Goal: Task Accomplishment & Management: Use online tool/utility

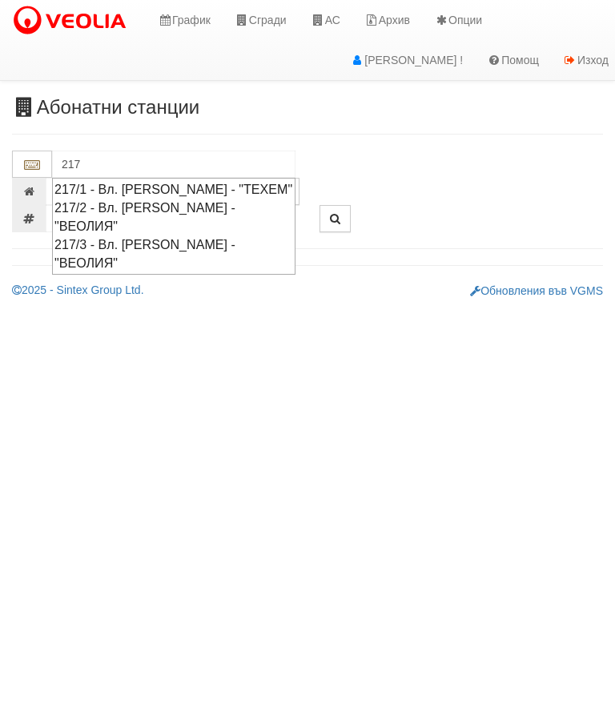
click at [171, 182] on div "217/1 - Вл. [PERSON_NAME] - "ТЕХЕМ"" at bounding box center [173, 189] width 239 height 18
type input "217/1 - Вл. [PERSON_NAME] - "ТЕХЕМ""
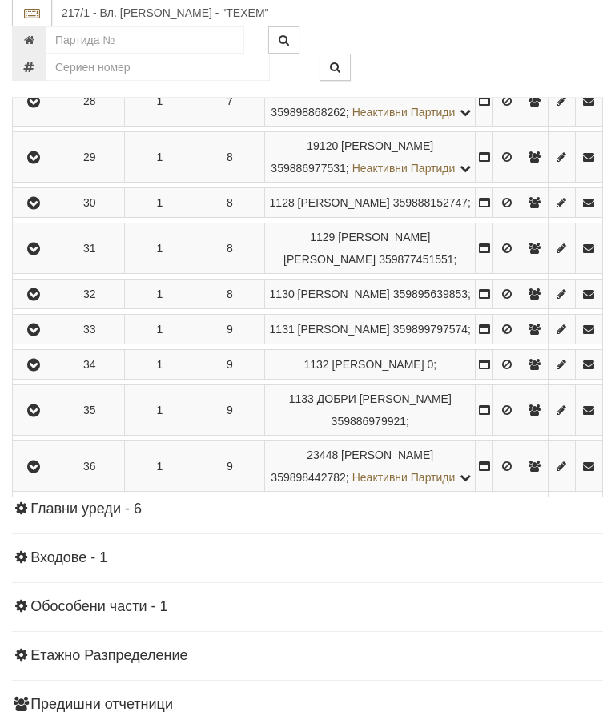
scroll to position [1792, 0]
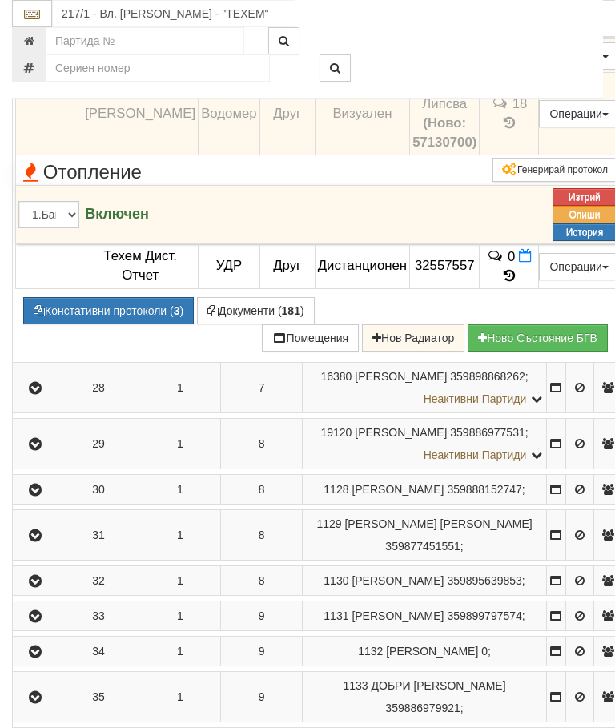
click at [505, 33] on icon at bounding box center [499, 26] width 14 height 14
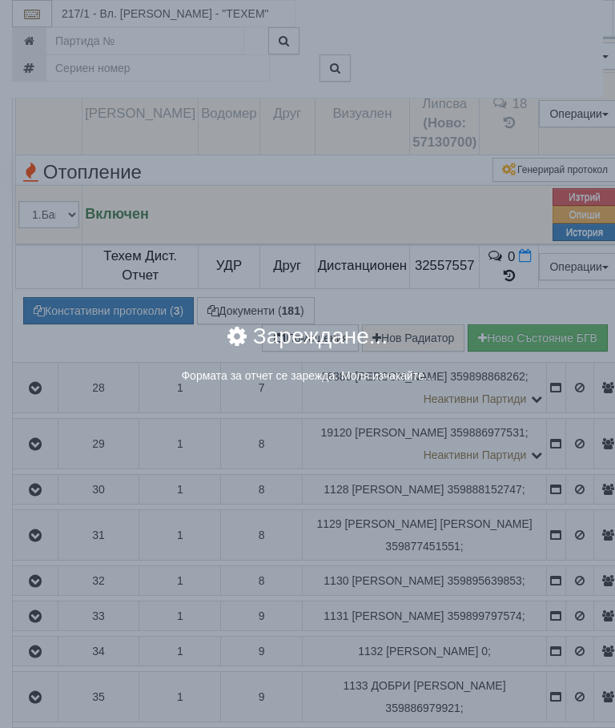
select select "8cc75930-9bfd-e511-80be-8d5a1dced85a"
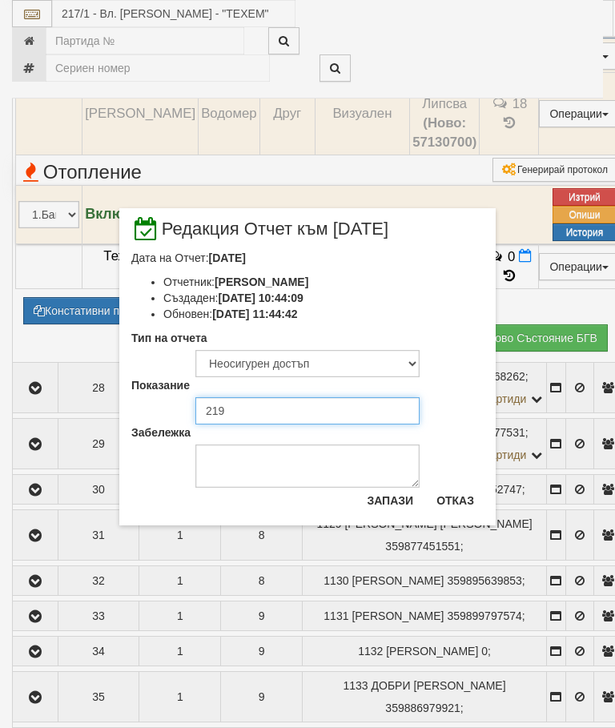
click at [248, 409] on input "219" at bounding box center [307, 410] width 224 height 27
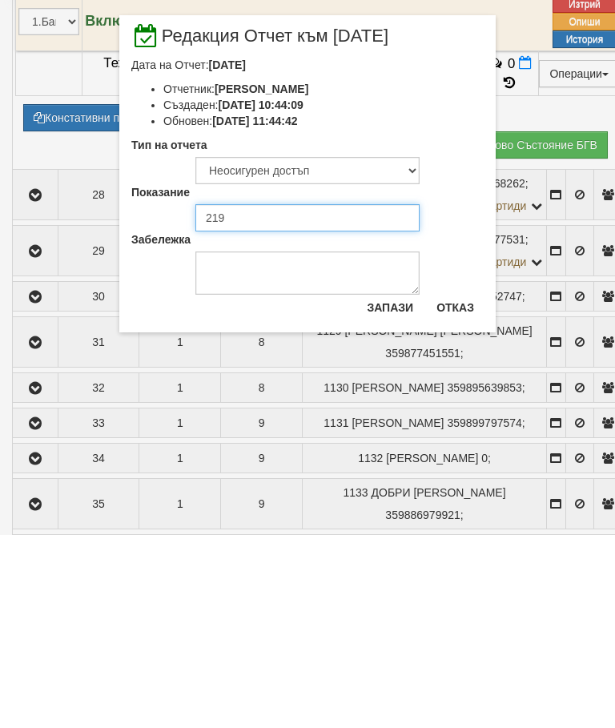
type input "225."
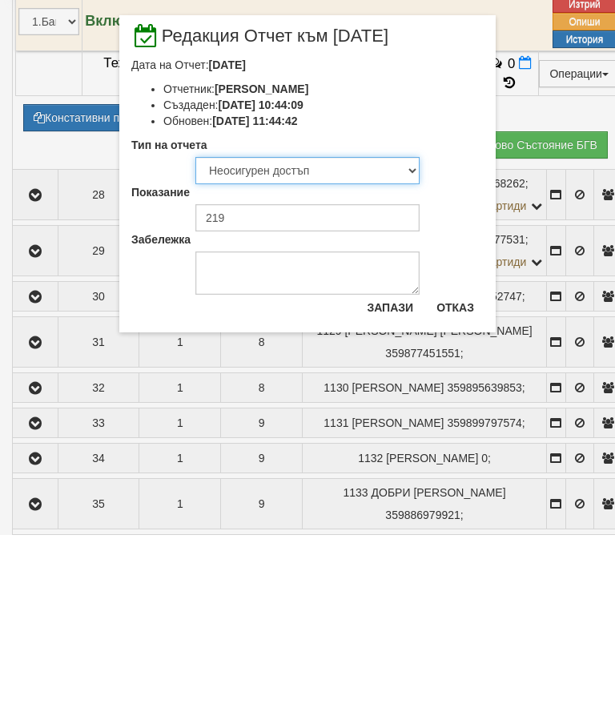
click at [281, 350] on select "Визуален Телефон Бележка Неосигурен достъп Самоотчет Служебно Дистанционен" at bounding box center [307, 363] width 224 height 27
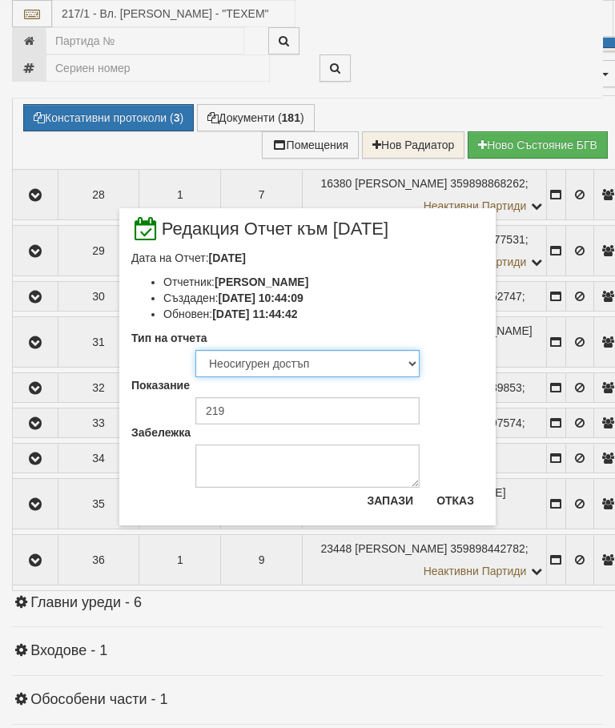
select select "8ac75930-9bfd-e511-80be-8d5a1dced85a"
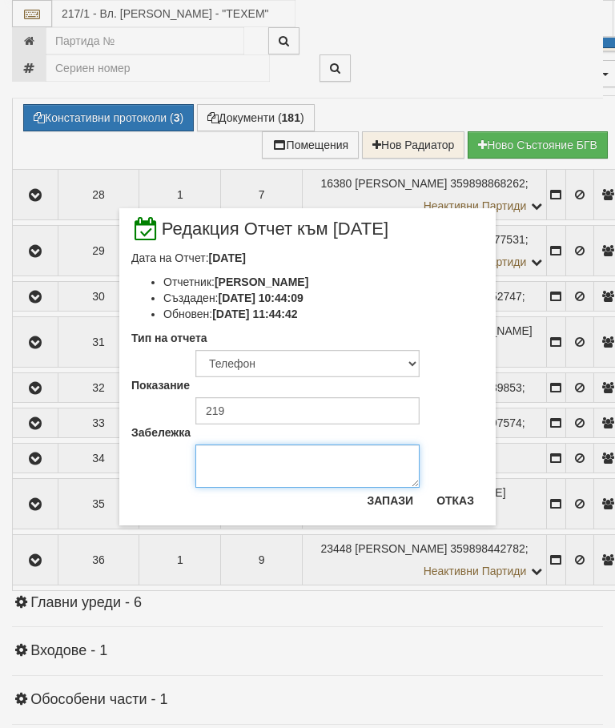
click at [244, 464] on textarea "Забележка" at bounding box center [307, 465] width 224 height 43
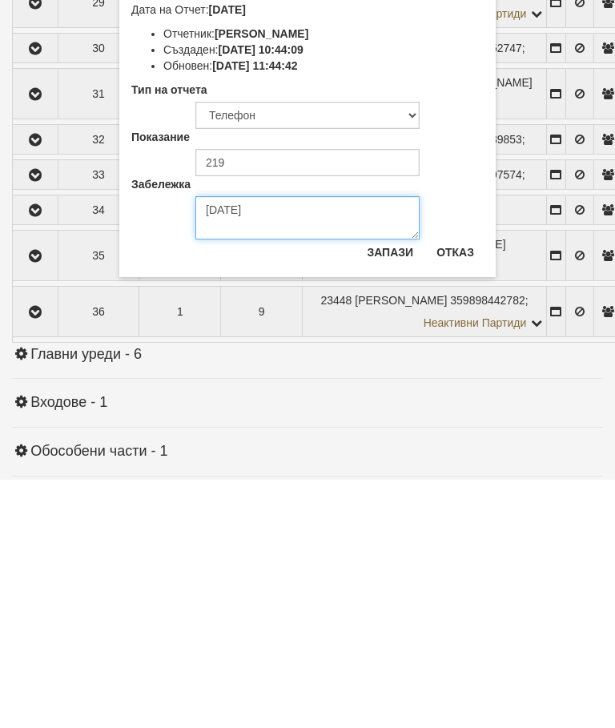
type textarea "[DATE]"
click at [388, 488] on button "Запази" at bounding box center [390, 501] width 66 height 26
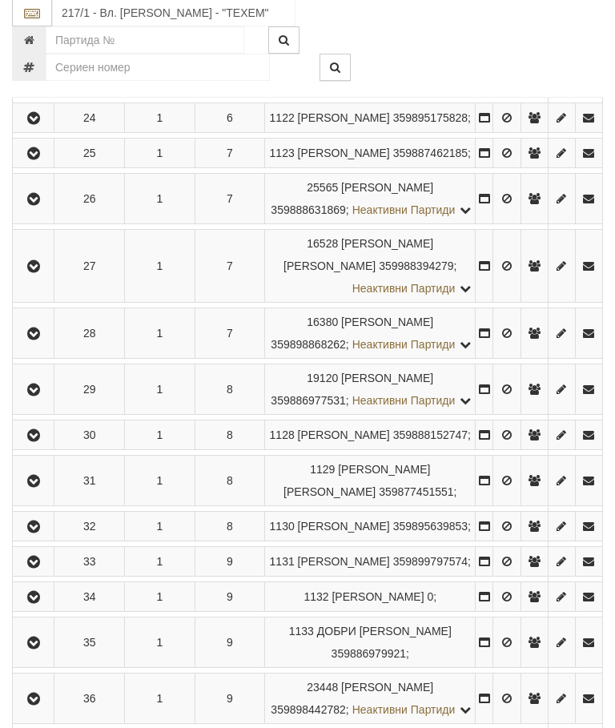
scroll to position [1461, 0]
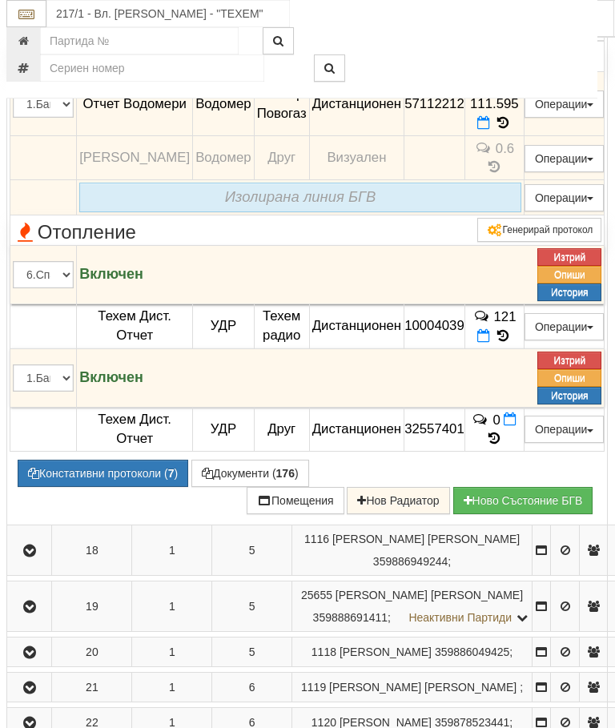
scroll to position [1260, 6]
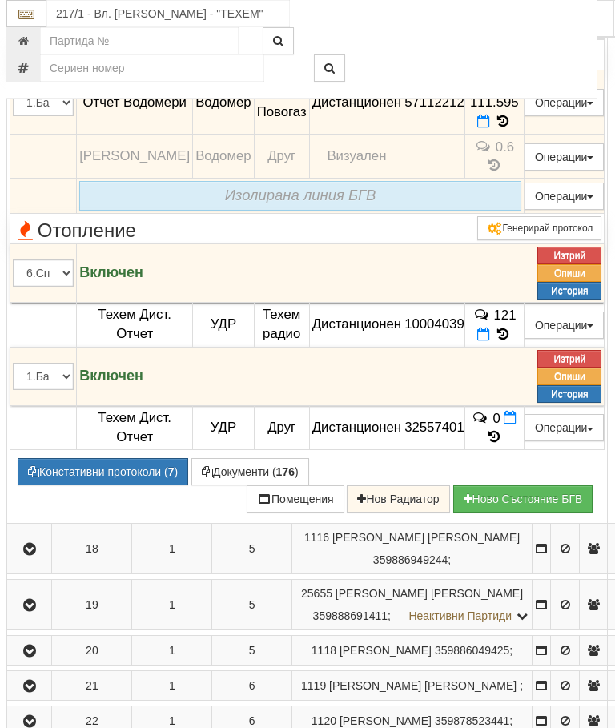
click at [490, 128] on icon at bounding box center [483, 122] width 13 height 14
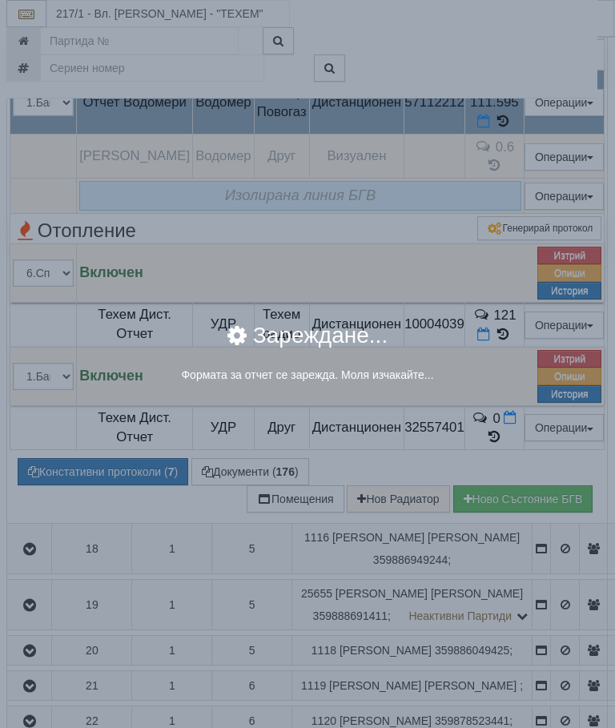
select select "8ac75930-9bfd-e511-80be-8d5a1dced85a"
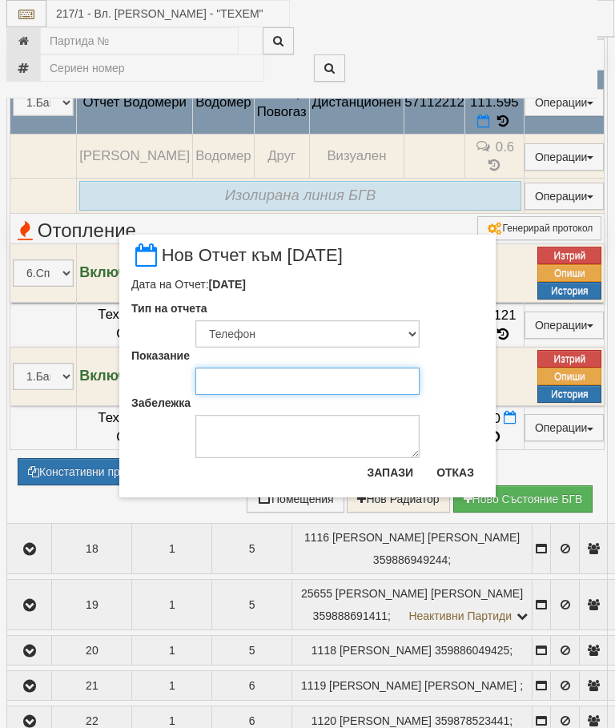
click at [243, 374] on input "Показание" at bounding box center [307, 381] width 224 height 27
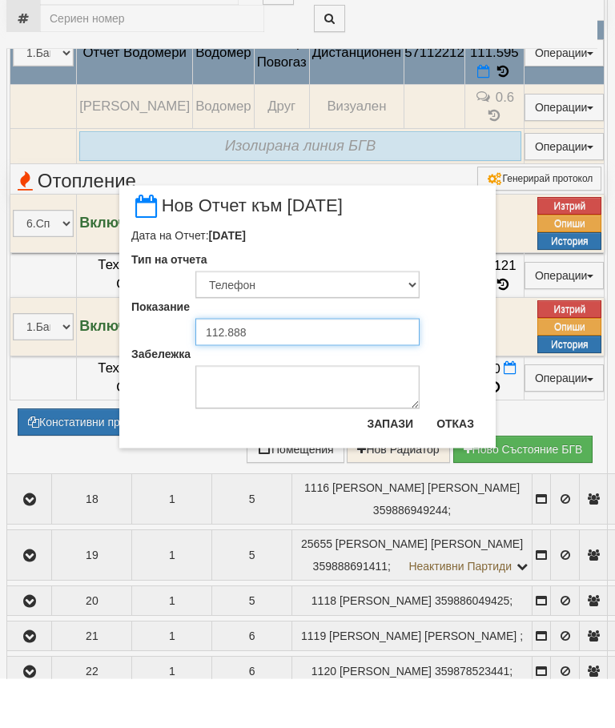
type input "112.888"
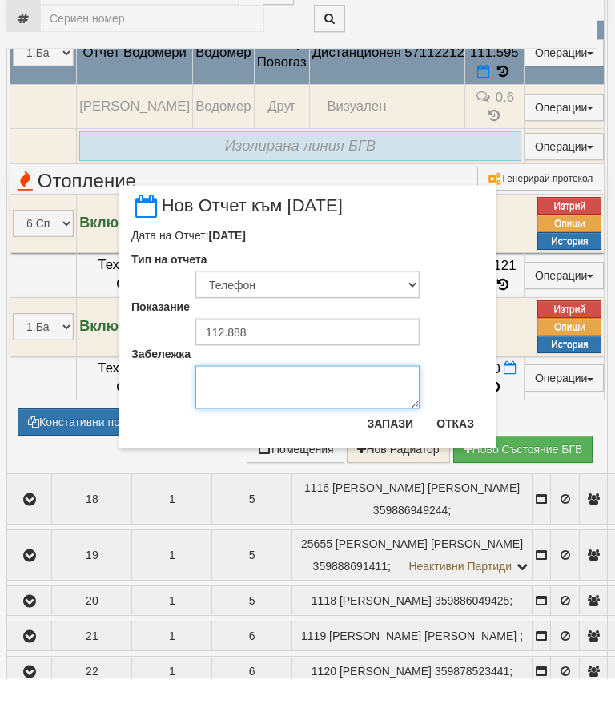
click at [247, 415] on textarea "Забележка" at bounding box center [307, 436] width 224 height 43
type textarea "[DATE]"
click at [380, 460] on button "Запази" at bounding box center [390, 473] width 66 height 26
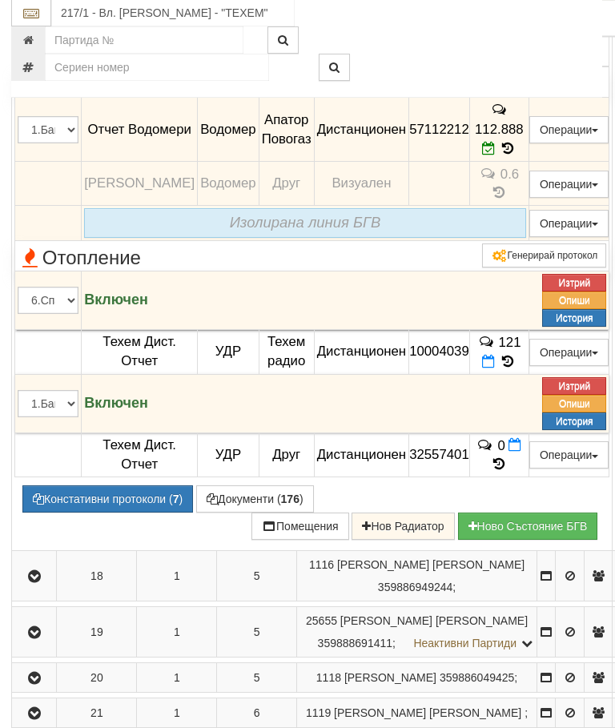
scroll to position [1230, 0]
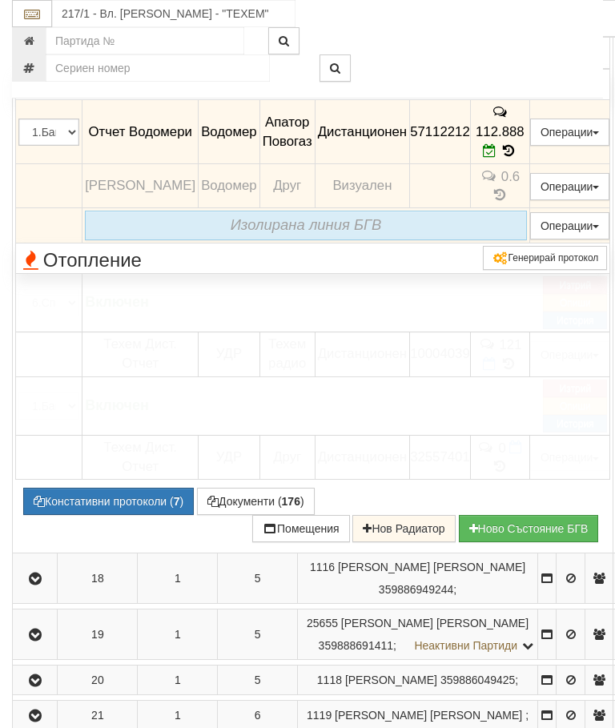
click at [36, 20] on icon "button" at bounding box center [35, 14] width 19 height 11
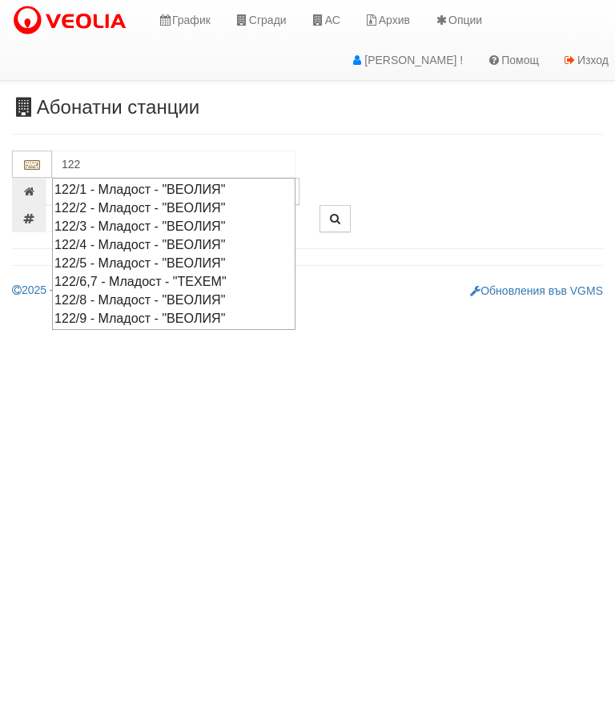
click at [172, 272] on div "122/6,7 - Младост - "ТЕХЕМ"" at bounding box center [173, 281] width 239 height 18
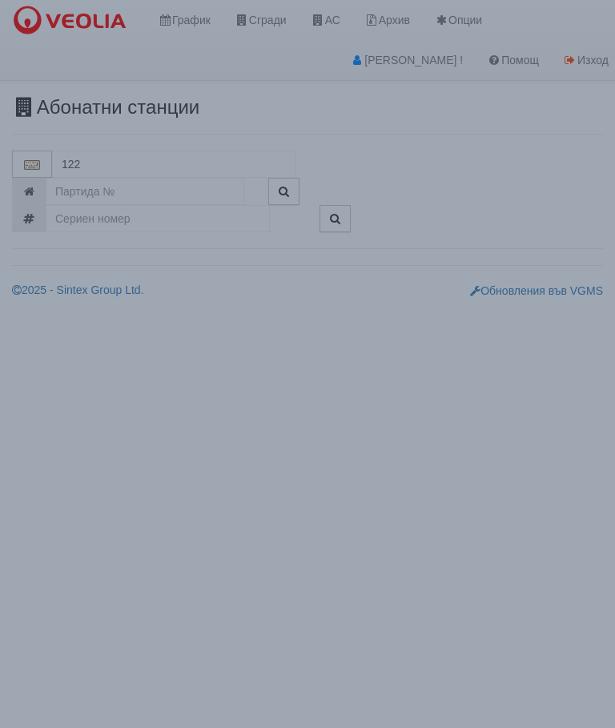
type input "122/6,7 - Младост - "ТЕХЕМ""
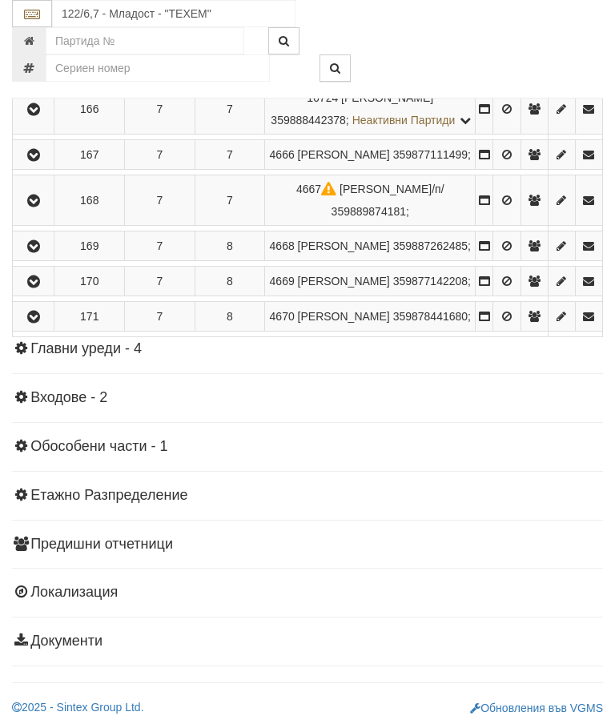
scroll to position [2676, 0]
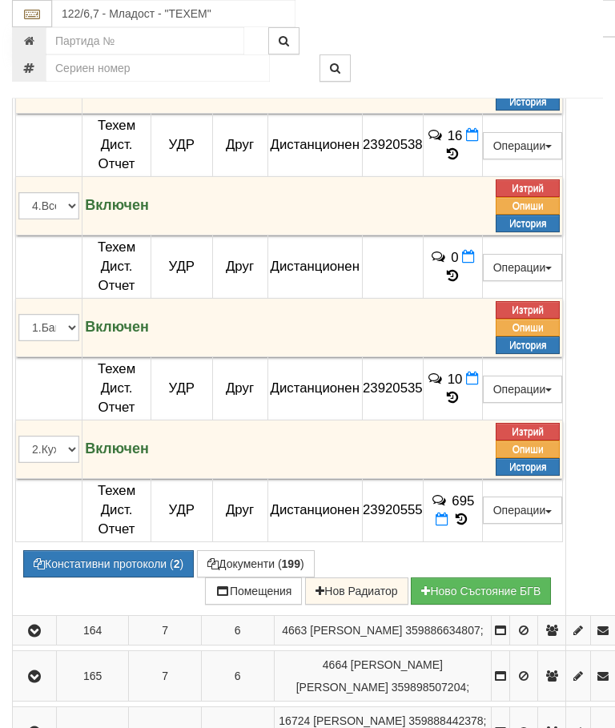
scroll to position [2582, 0]
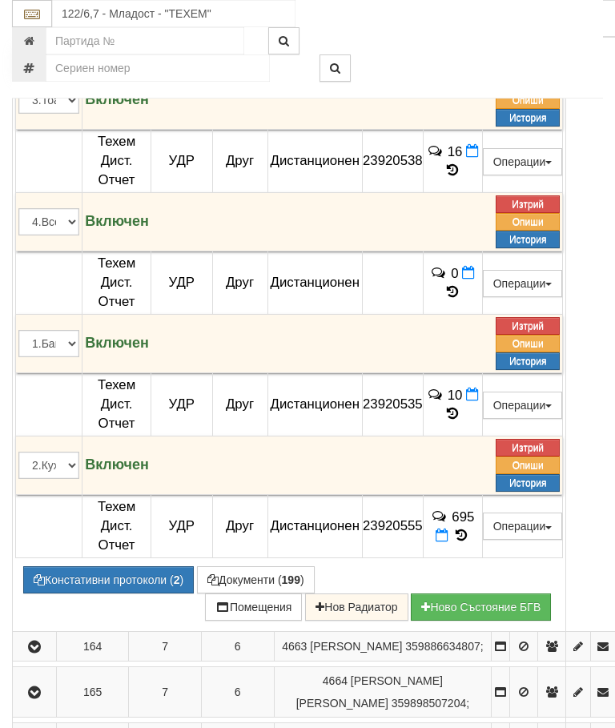
click at [448, 34] on icon at bounding box center [442, 28] width 13 height 14
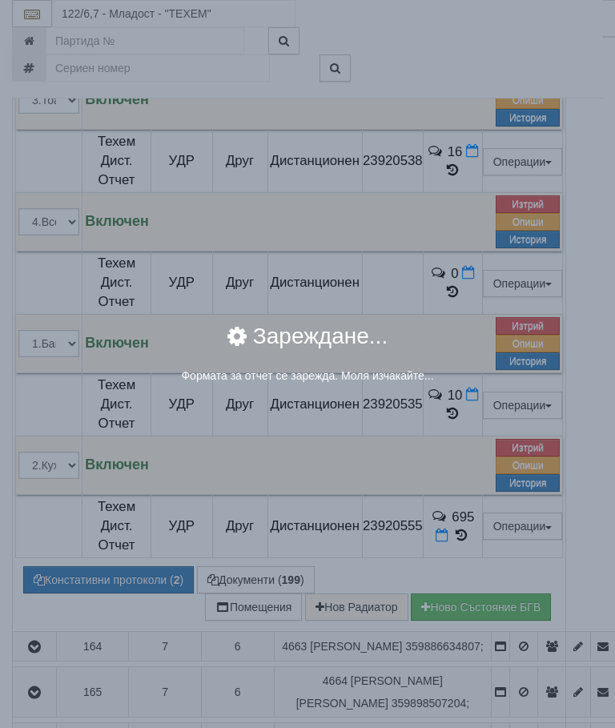
select select "8ac75930-9bfd-e511-80be-8d5a1dced85a"
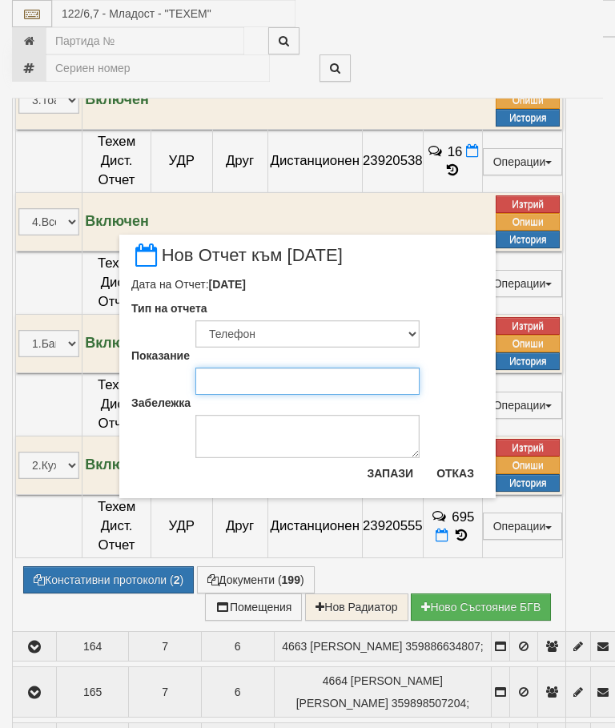
click at [251, 372] on input "Показание" at bounding box center [307, 381] width 224 height 27
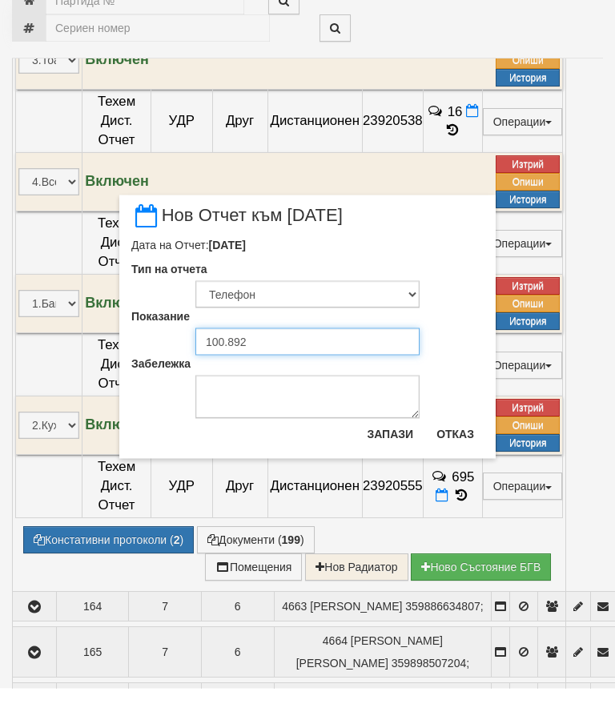
type input "100.892"
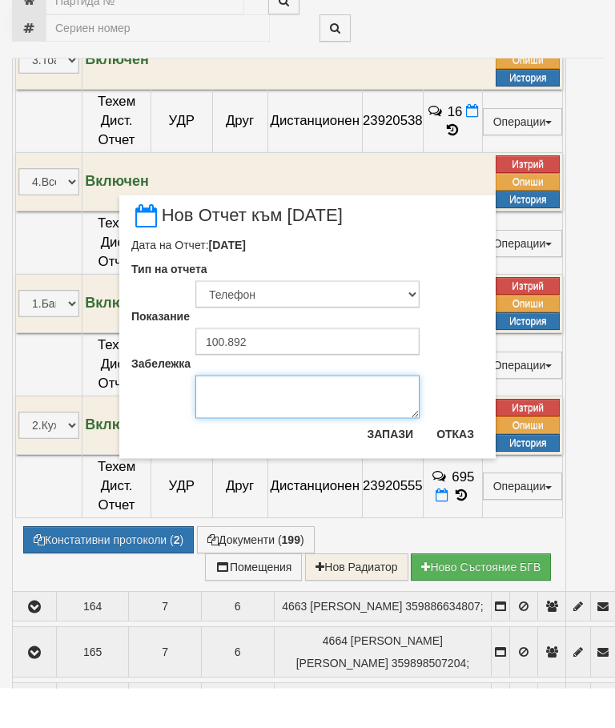
click at [240, 415] on textarea "Забележка" at bounding box center [307, 436] width 224 height 43
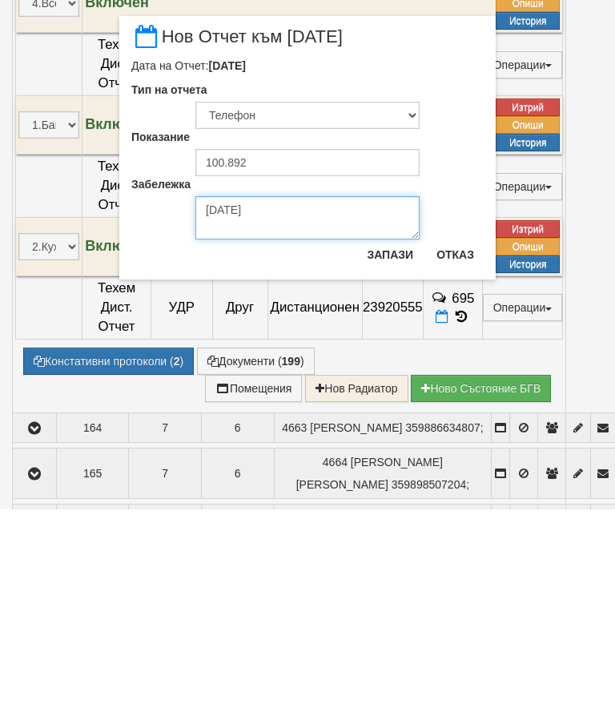
type textarea "03.09.2025"
click at [388, 460] on button "Запази" at bounding box center [390, 473] width 66 height 26
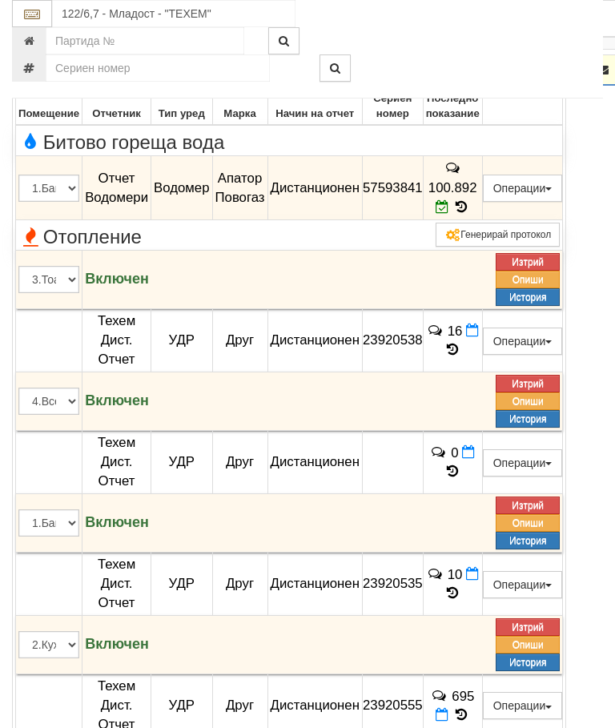
scroll to position [2363, 0]
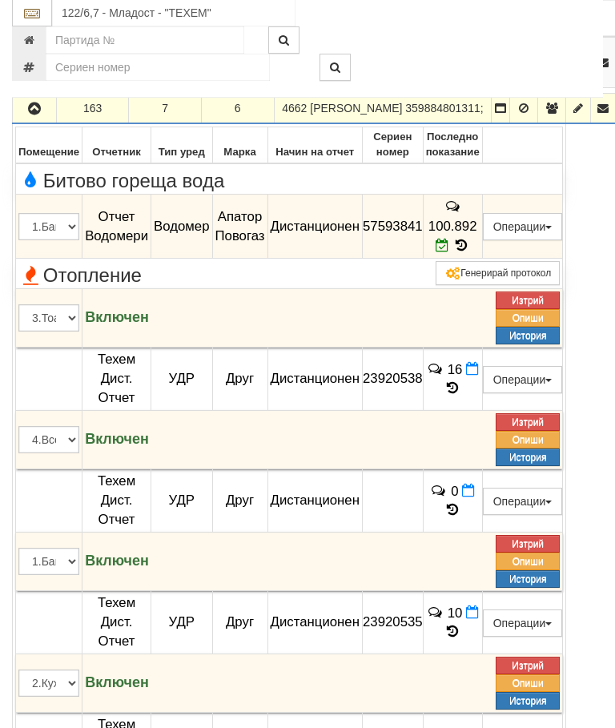
click at [38, 115] on icon "button" at bounding box center [34, 109] width 19 height 11
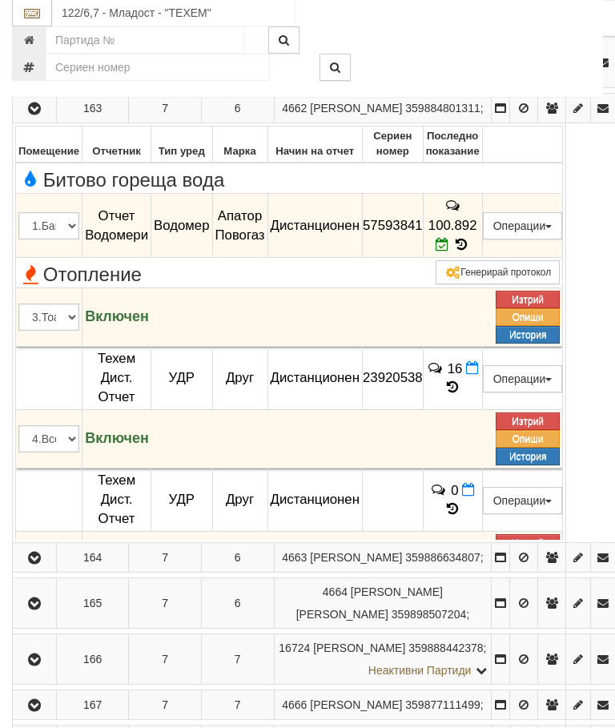
scroll to position [2364, 0]
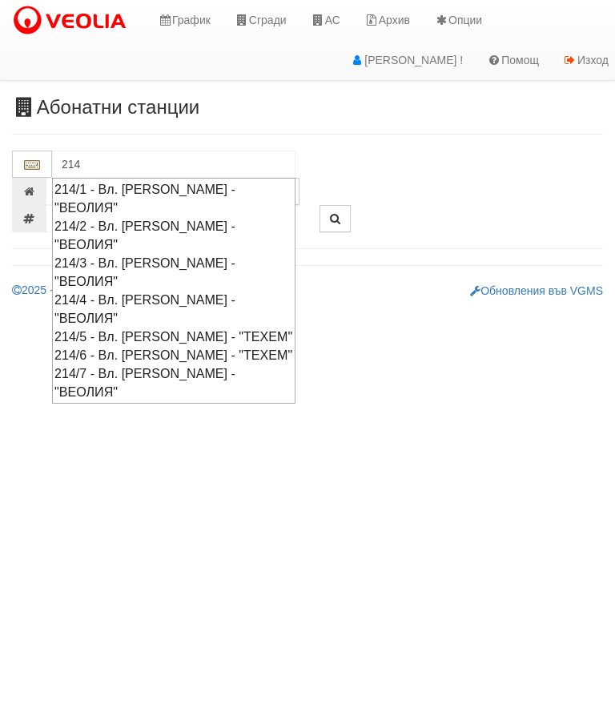
click at [140, 291] on div "214/4 - Вл. Варненчик - "ВЕОЛИЯ"" at bounding box center [173, 309] width 239 height 37
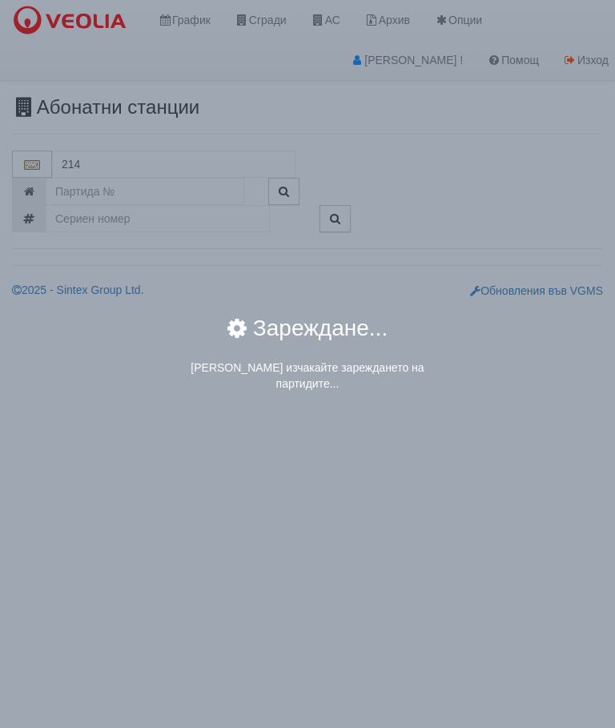
type input "214/4 - Вл. Варненчик - "ВЕОЛИЯ""
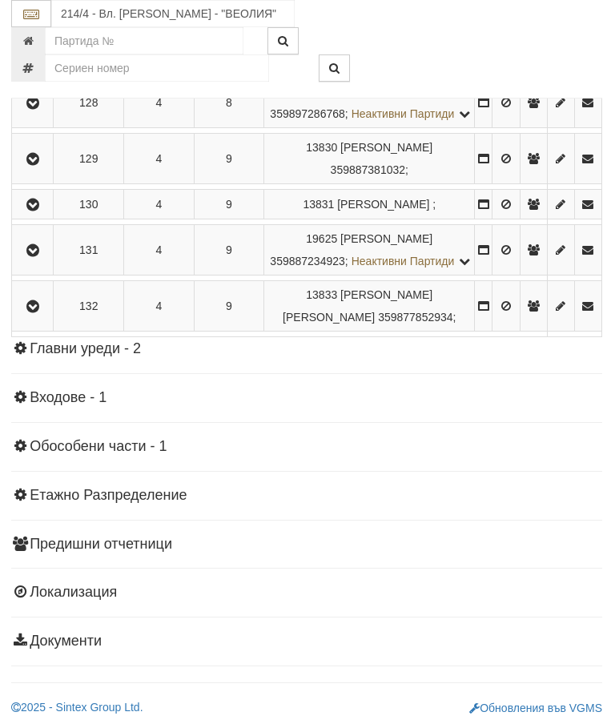
scroll to position [2046, 0]
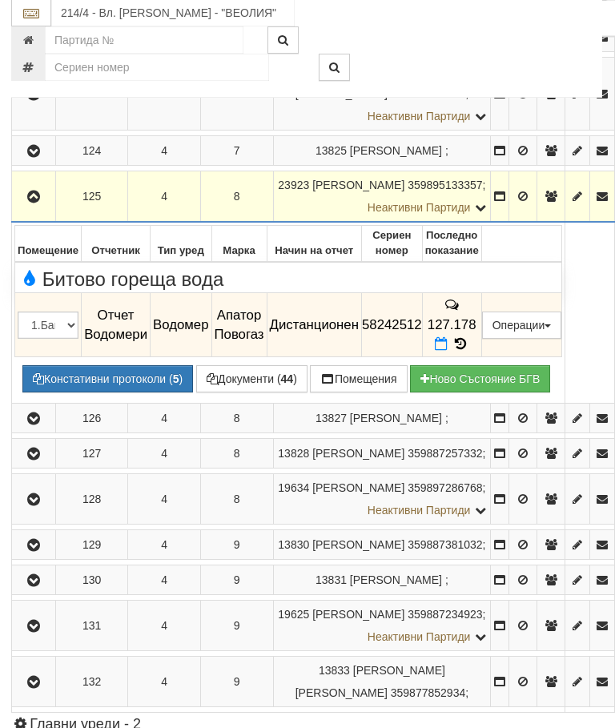
scroll to position [1630, 1]
click at [448, 337] on icon at bounding box center [441, 344] width 13 height 14
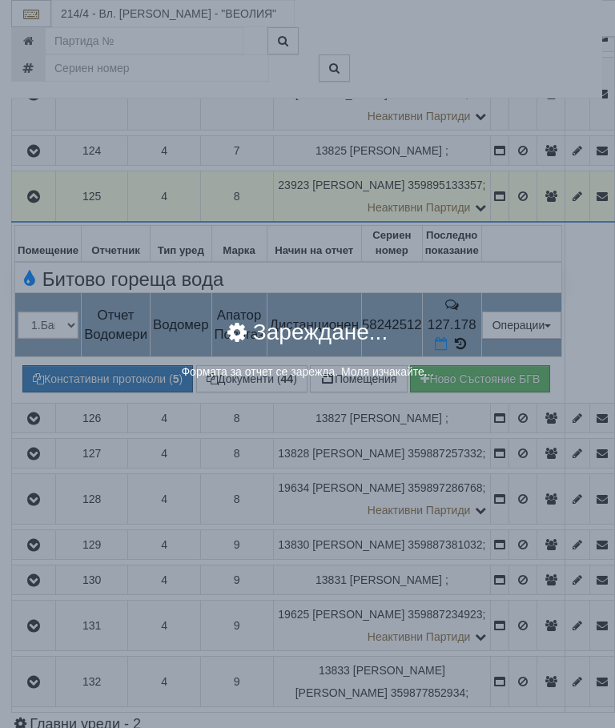
select select "8ac75930-9bfd-e511-80be-8d5a1dced85a"
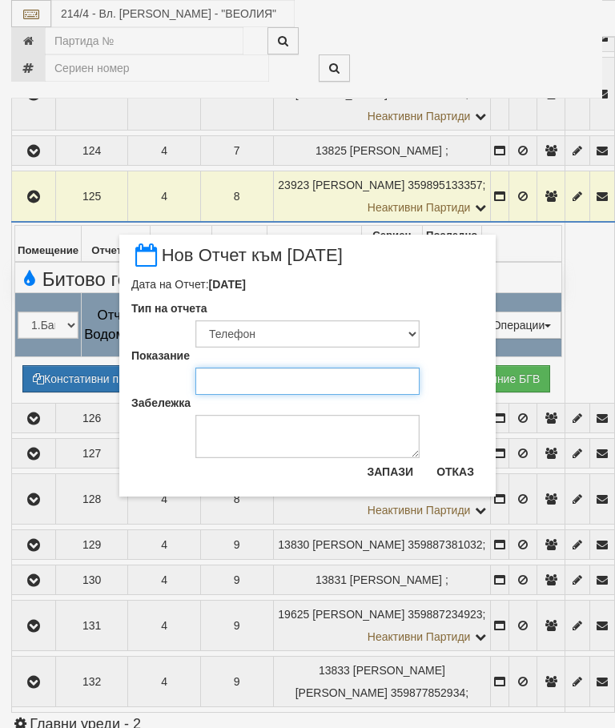
click at [248, 372] on input "Показание" at bounding box center [307, 381] width 224 height 27
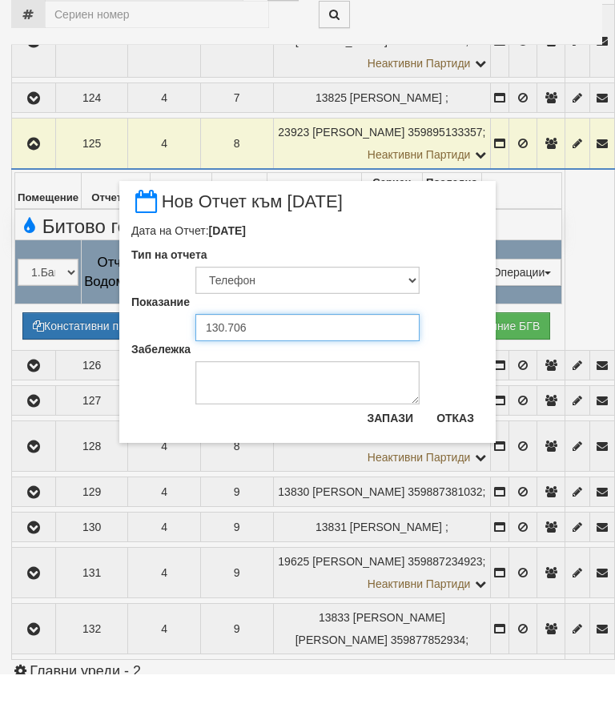
type input "130.706"
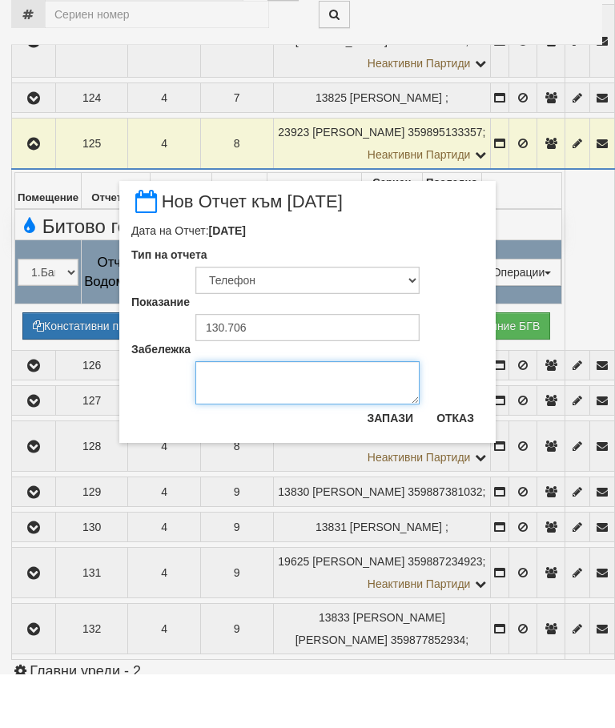
click at [246, 415] on textarea "Забележка" at bounding box center [307, 436] width 224 height 43
type textarea "[DATE]"
click at [392, 459] on button "Запази" at bounding box center [390, 472] width 66 height 26
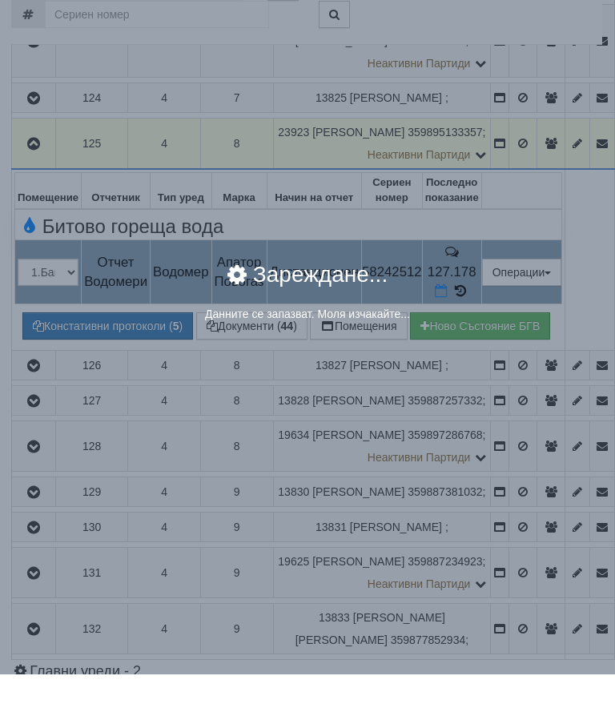
scroll to position [1683, 1]
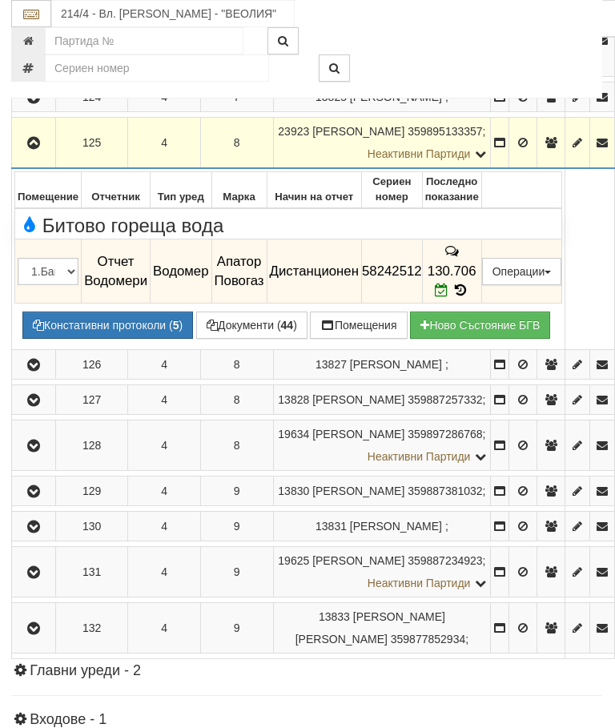
click at [30, 138] on icon "button" at bounding box center [33, 143] width 19 height 11
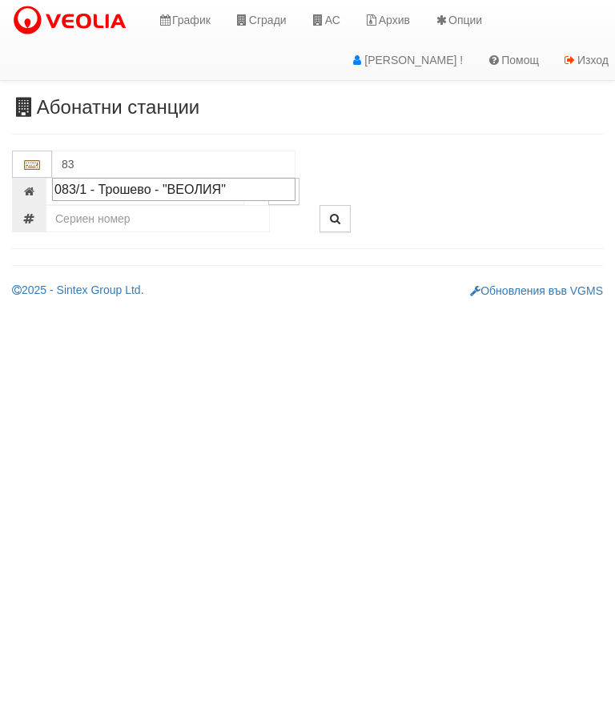
click at [175, 187] on div "083/1 - Трошево - "ВЕОЛИЯ"" at bounding box center [173, 189] width 239 height 18
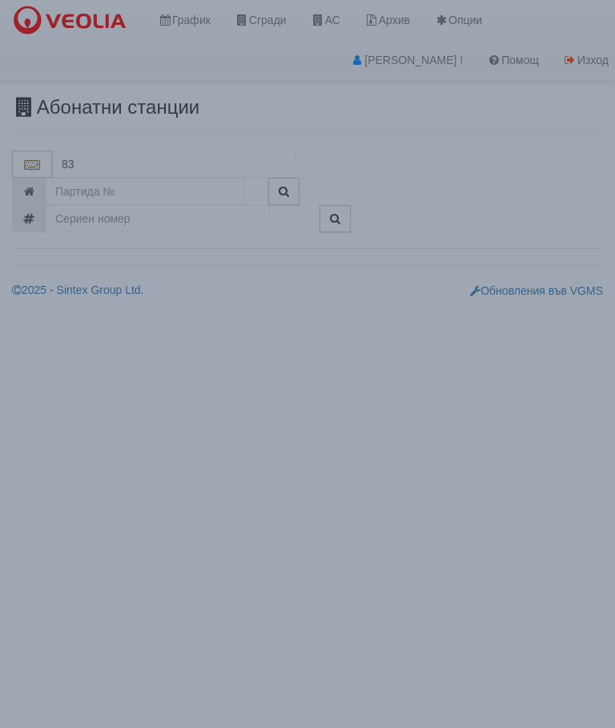
type input "083/1 - Трошево - "ВЕОЛИЯ""
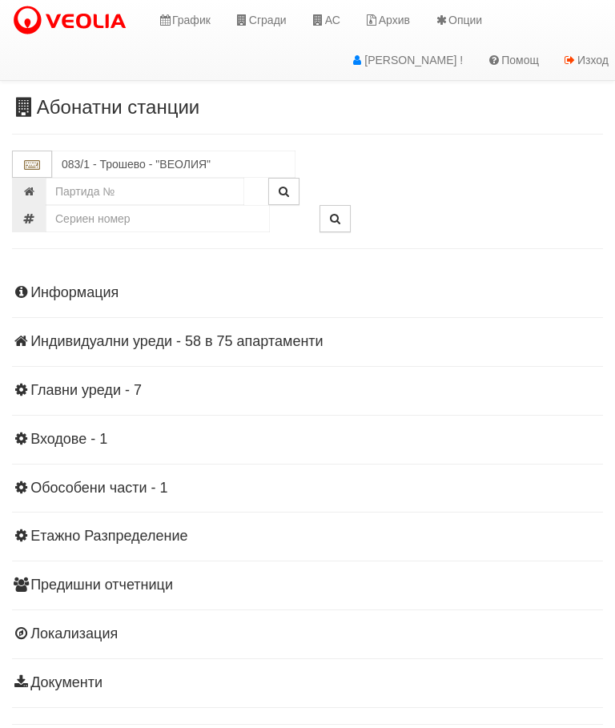
click at [167, 334] on h4 "Индивидуални уреди - 58 в 75 апартаменти" at bounding box center [307, 342] width 591 height 16
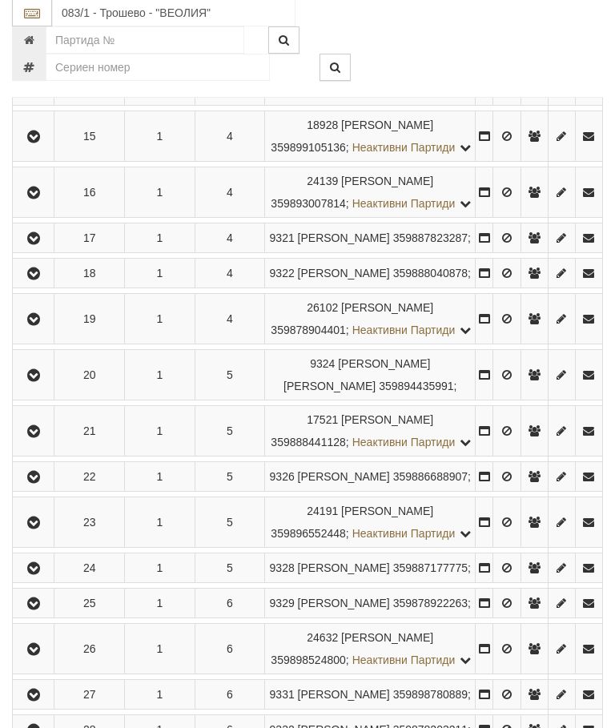
scroll to position [1054, 0]
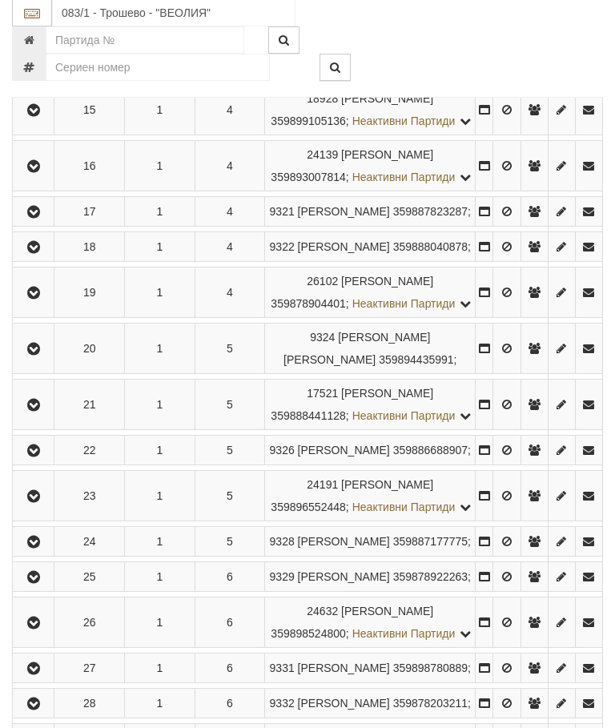
click at [36, 117] on icon "button" at bounding box center [33, 111] width 19 height 11
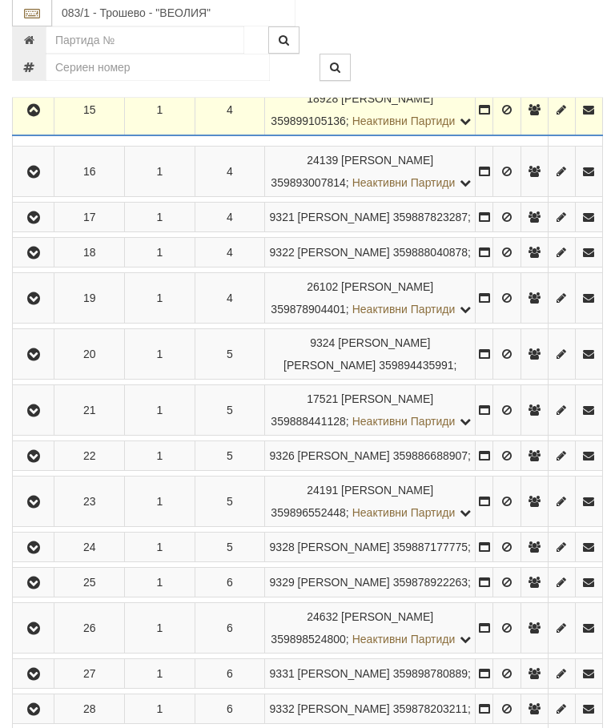
scroll to position [1055, 0]
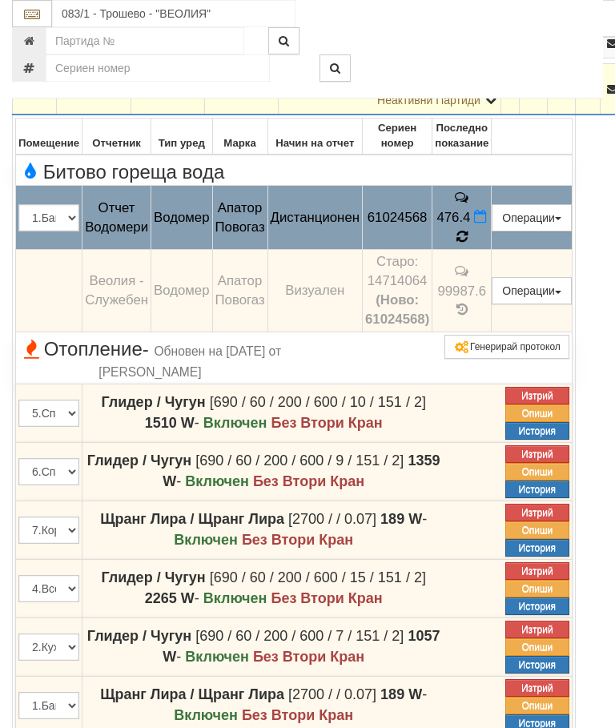
click at [468, 244] on icon at bounding box center [462, 237] width 12 height 14
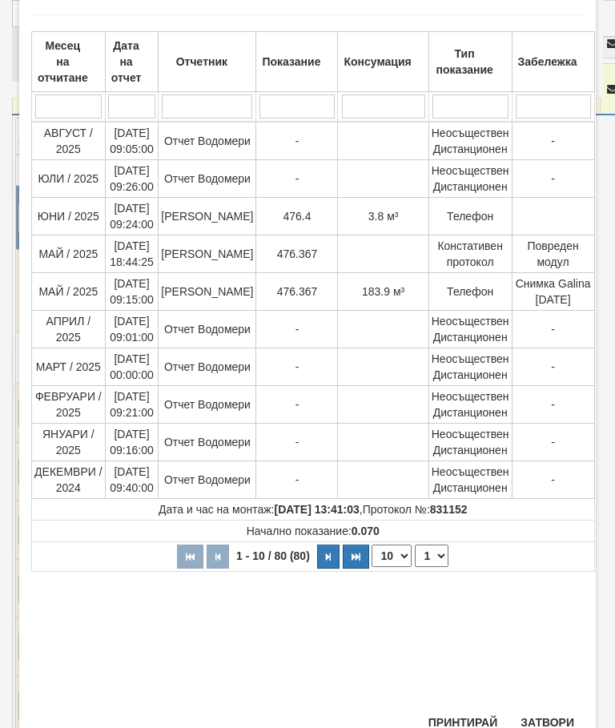
scroll to position [82, 0]
click at [562, 711] on button "Затвори" at bounding box center [547, 723] width 73 height 26
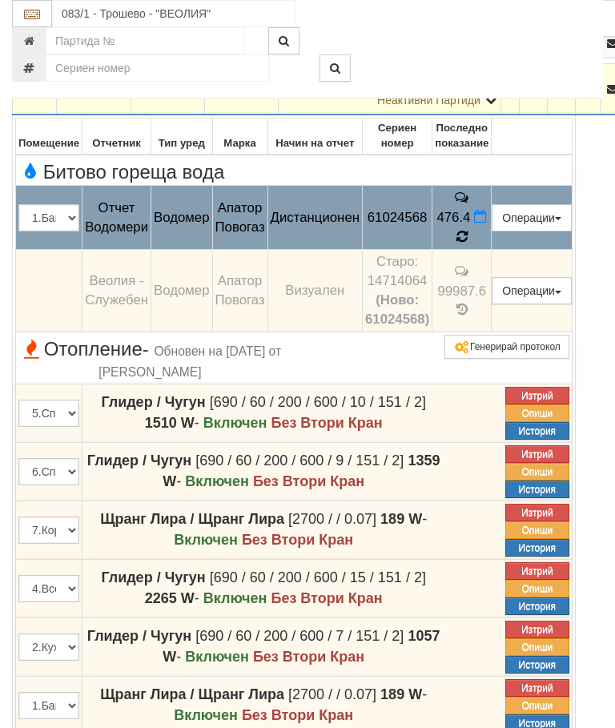
click at [468, 243] on icon at bounding box center [461, 237] width 11 height 14
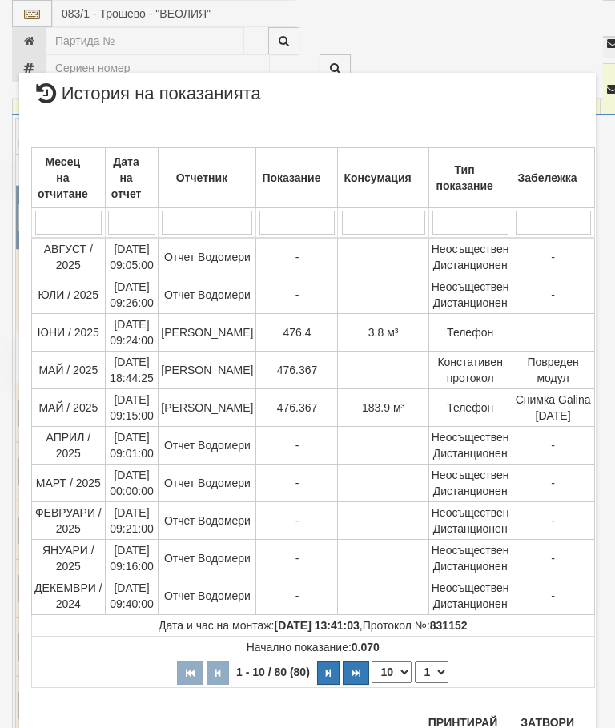
scroll to position [658, 0]
click at [555, 718] on button "Затвори" at bounding box center [547, 723] width 73 height 26
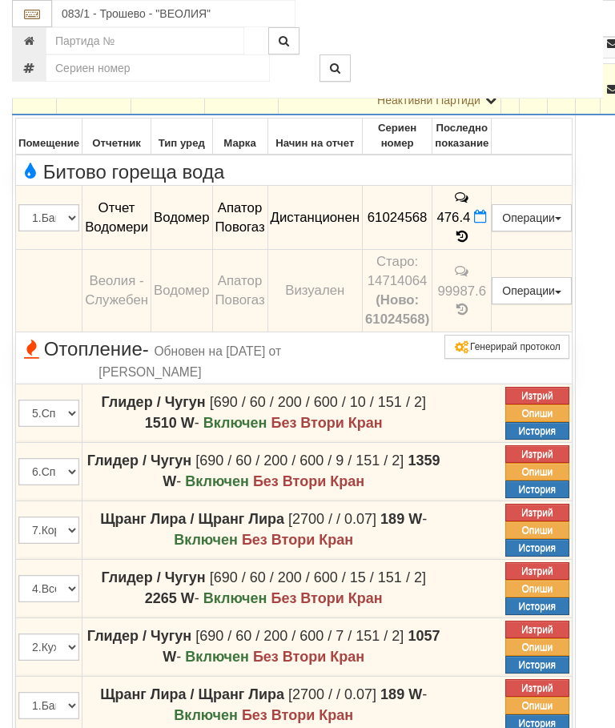
click at [487, 223] on icon at bounding box center [480, 217] width 13 height 14
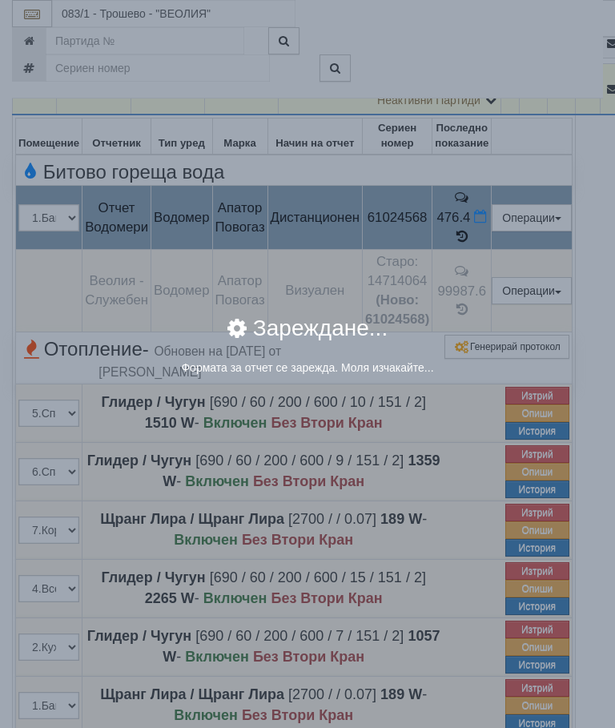
select select "8ac75930-9bfd-e511-80be-8d5a1dced85a"
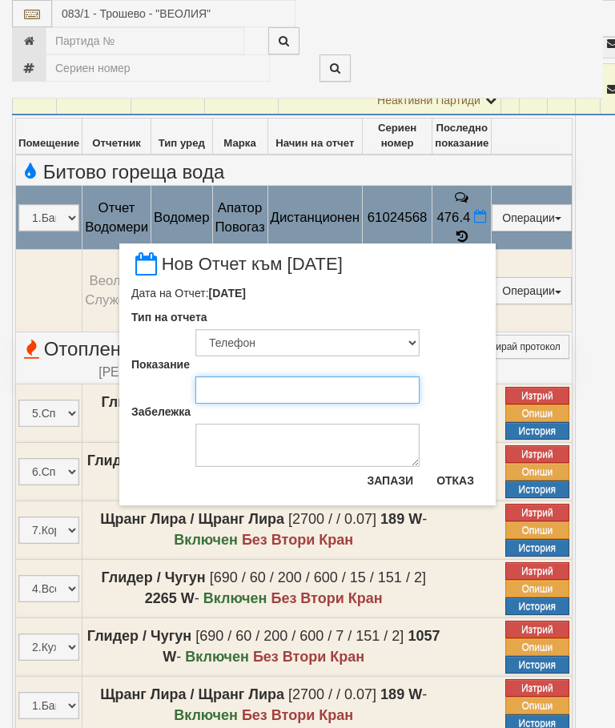
click at [253, 380] on input "Показание" at bounding box center [307, 389] width 224 height 27
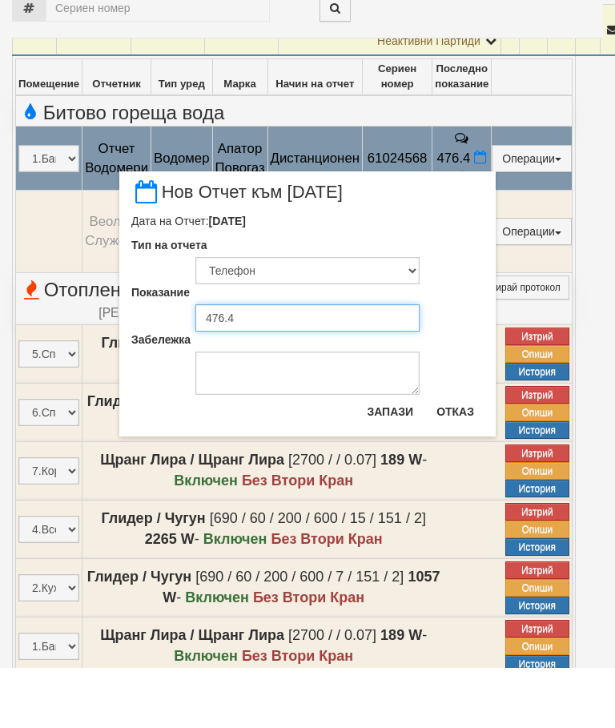
type input "476.4"
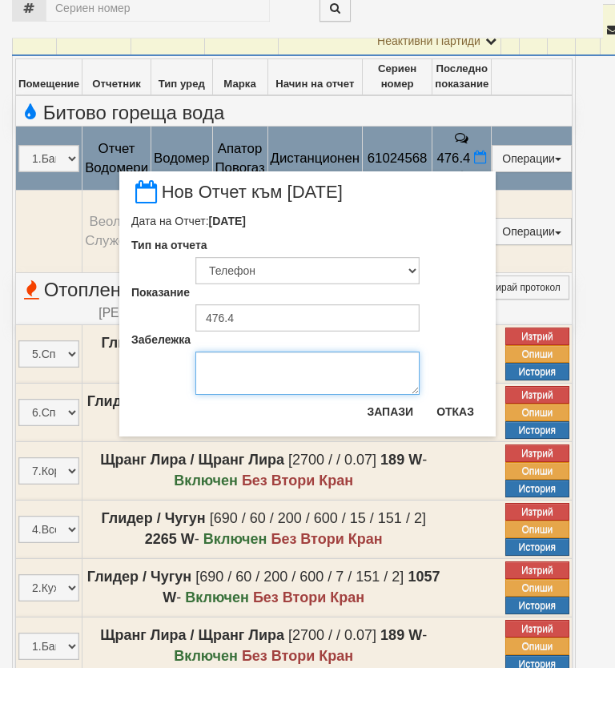
click at [245, 412] on textarea "Забележка" at bounding box center [307, 433] width 224 height 43
type textarea "03.09.2025"
click at [388, 459] on button "Запази" at bounding box center [390, 472] width 66 height 26
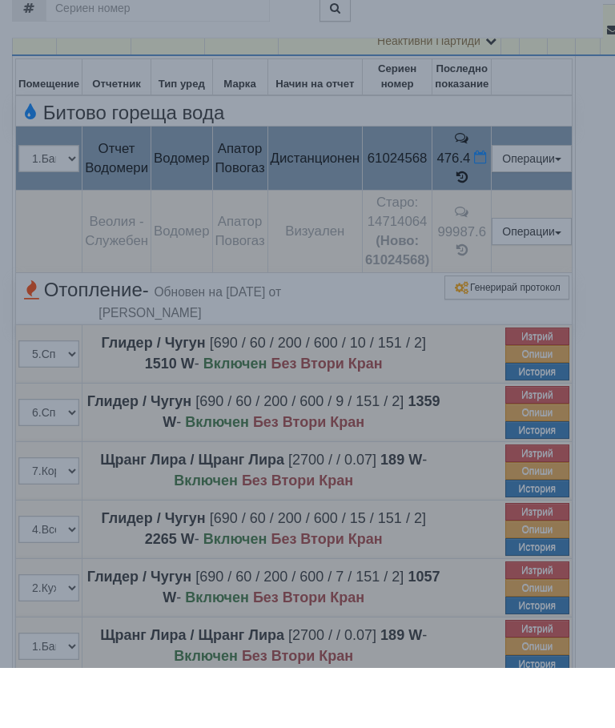
scroll to position [1115, 0]
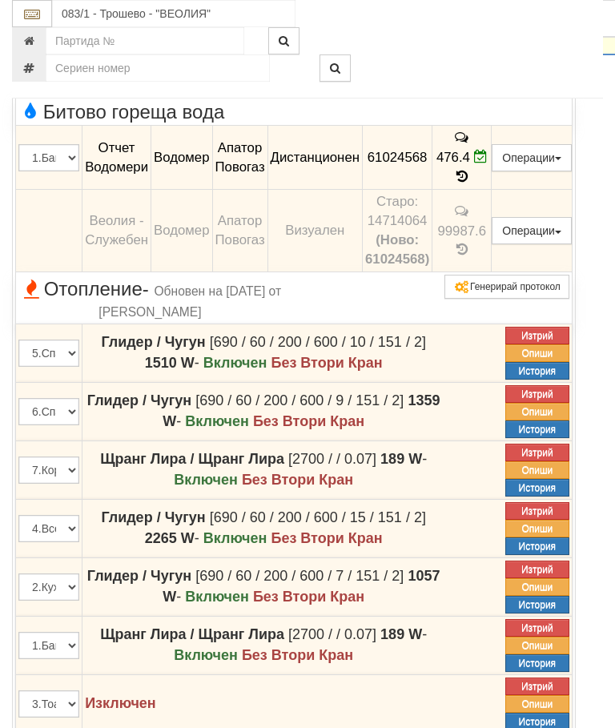
click at [32, 35] on icon "button" at bounding box center [34, 29] width 19 height 11
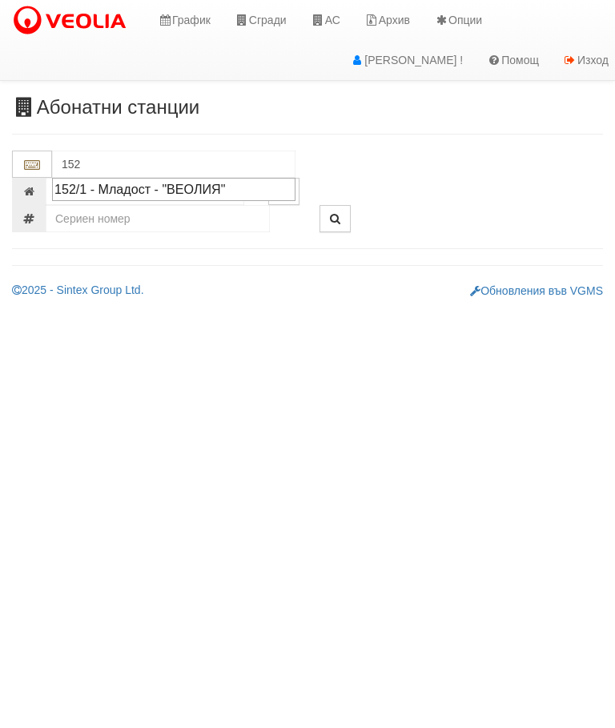
click at [145, 187] on div "152/1 - Младост - "ВЕОЛИЯ"" at bounding box center [173, 189] width 239 height 18
type input "152/1 - Младост - "ВЕОЛИЯ""
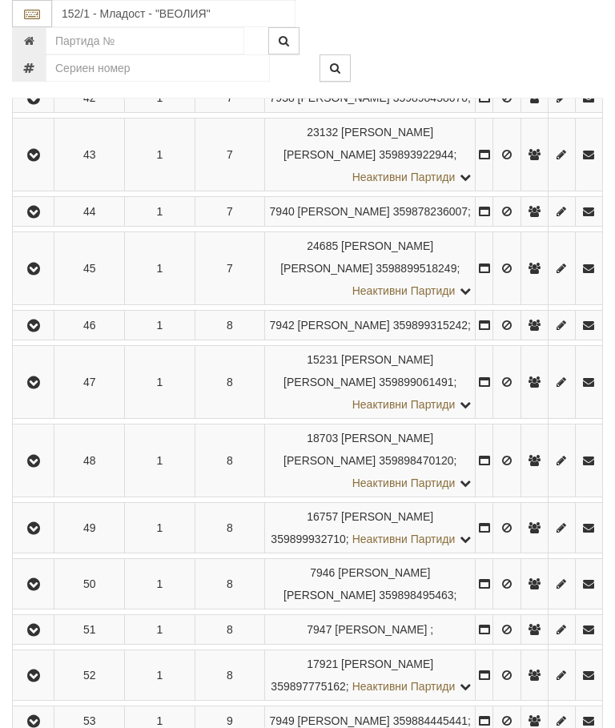
scroll to position [2403, 0]
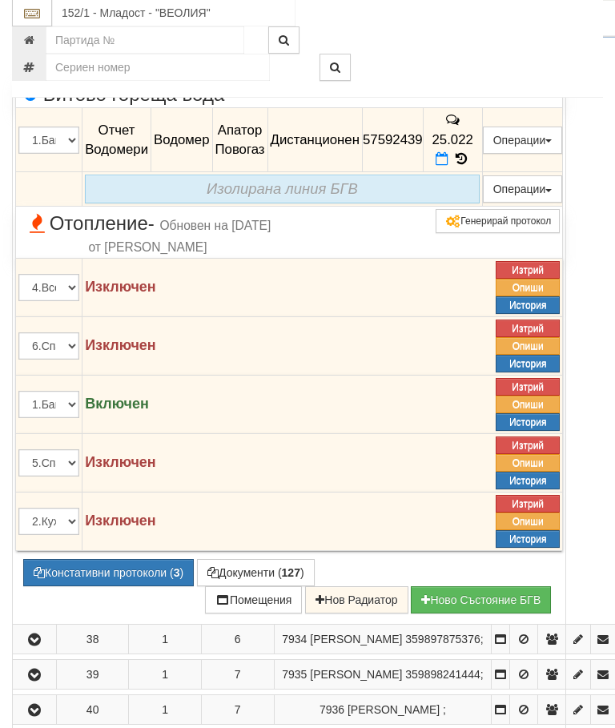
scroll to position [2282, 0]
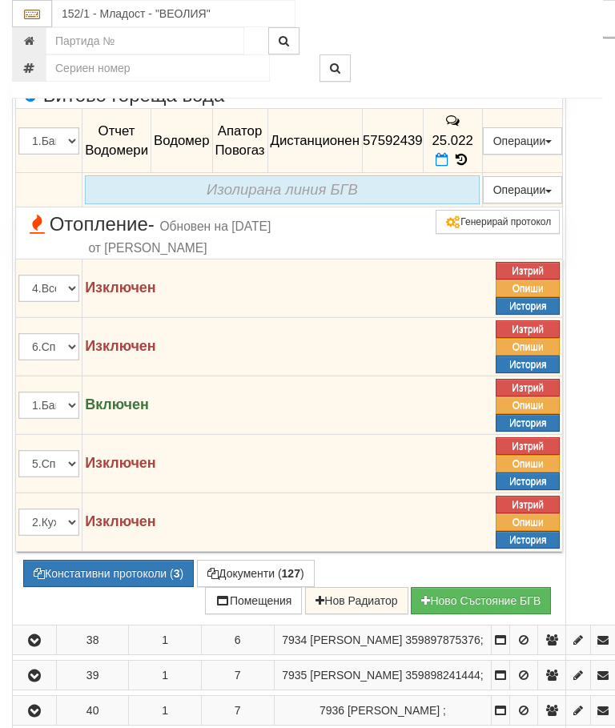
click at [448, 167] on icon at bounding box center [442, 160] width 13 height 14
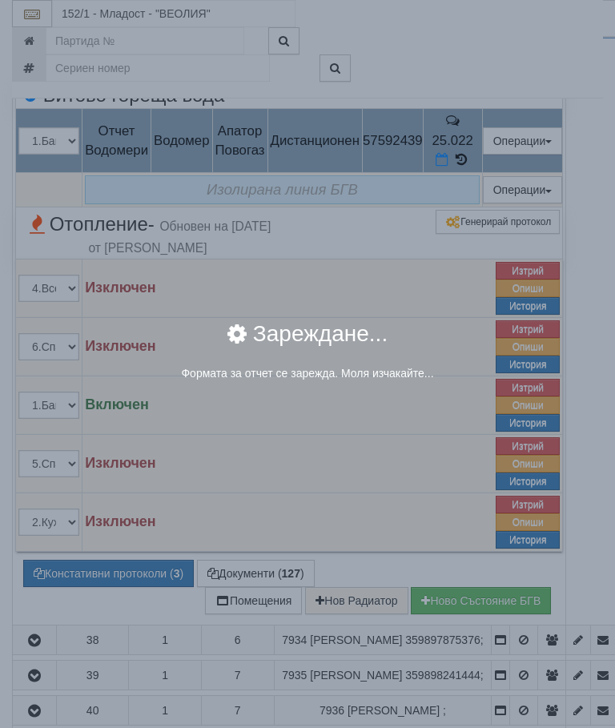
select select "8ac75930-9bfd-e511-80be-8d5a1dced85a"
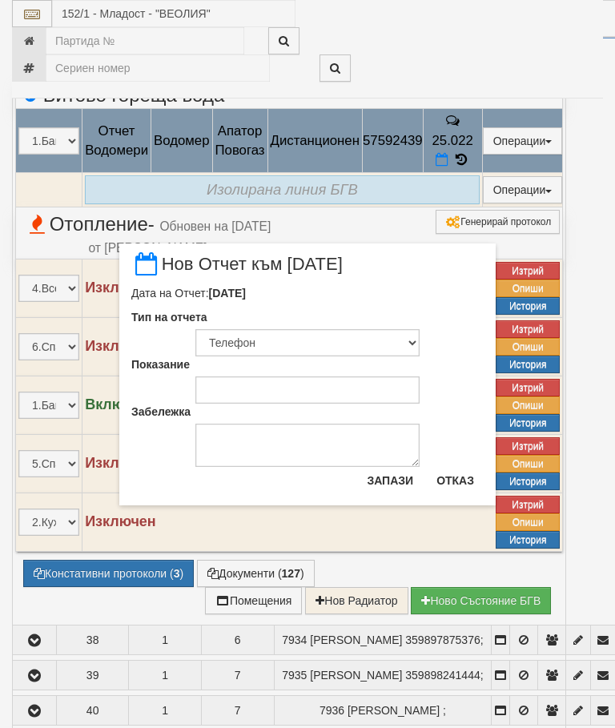
click at [247, 320] on div "Тип на отчета Визуален Телефон Бележка Неосигурен достъп Самоотчет Служебно Дис…" at bounding box center [307, 332] width 376 height 47
click at [243, 390] on input "Показание" at bounding box center [307, 389] width 224 height 27
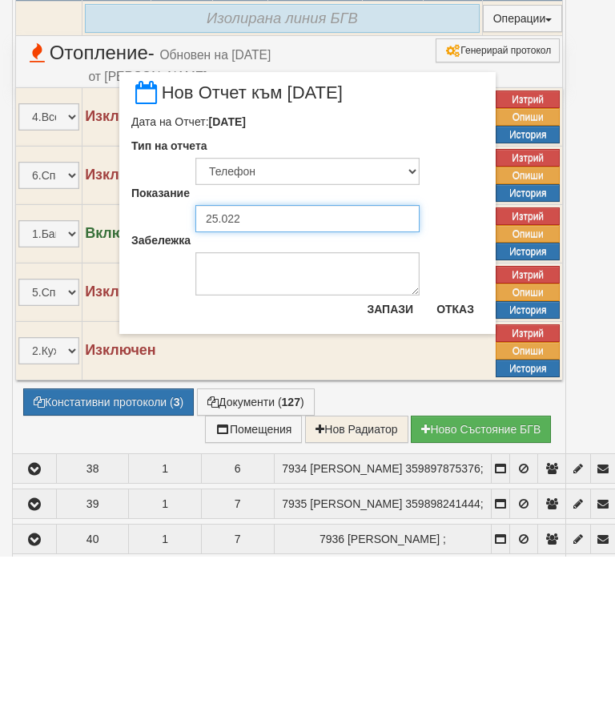
type input "25.022"
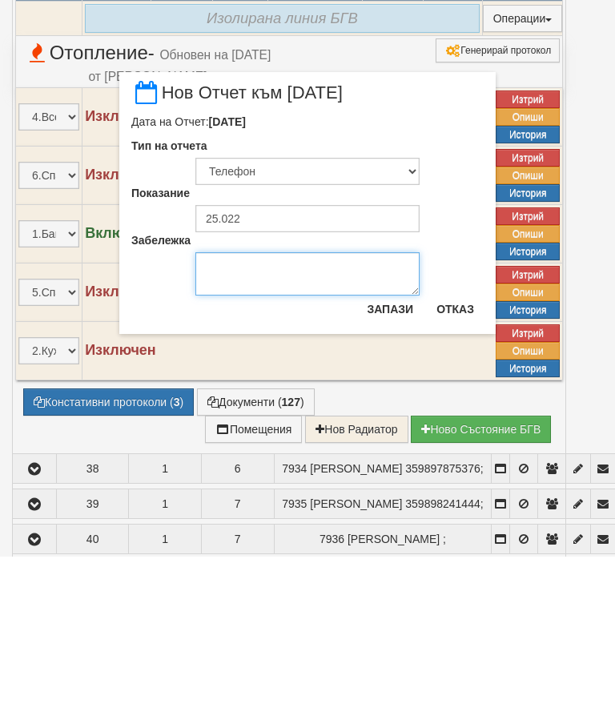
click at [243, 424] on textarea "Забележка" at bounding box center [307, 445] width 224 height 43
type textarea "03.09.202"
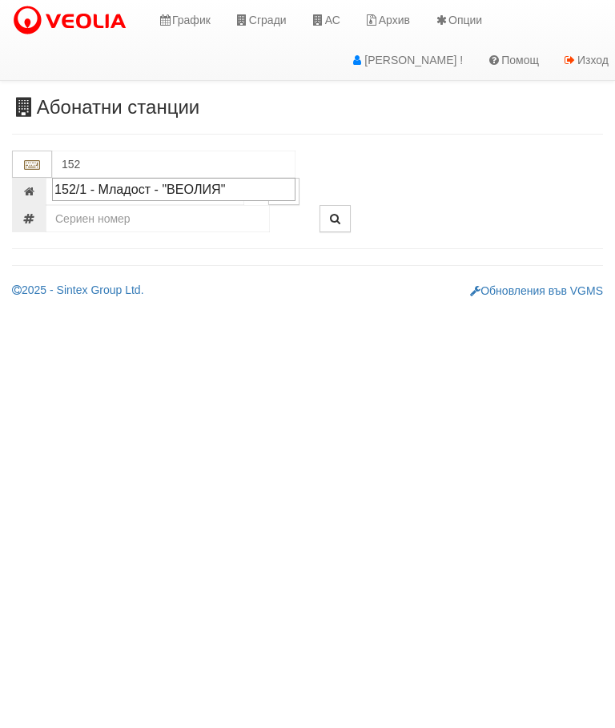
click at [159, 184] on div "152/1 - Младост - "ВЕОЛИЯ"" at bounding box center [173, 189] width 239 height 18
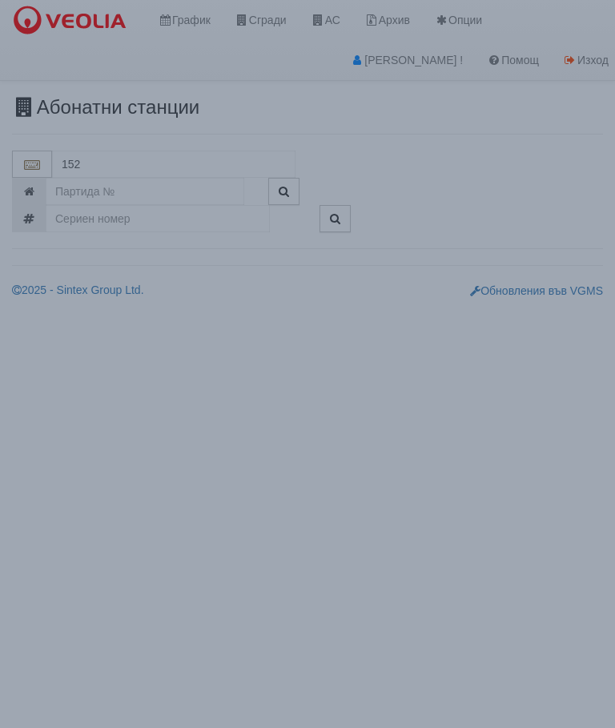
type input "152/1 - Младост - "ВЕОЛИЯ""
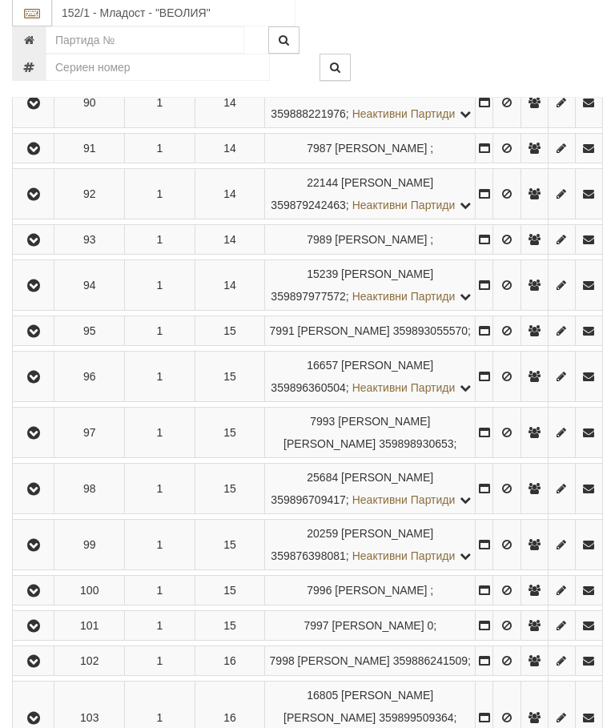
scroll to position [4629, 0]
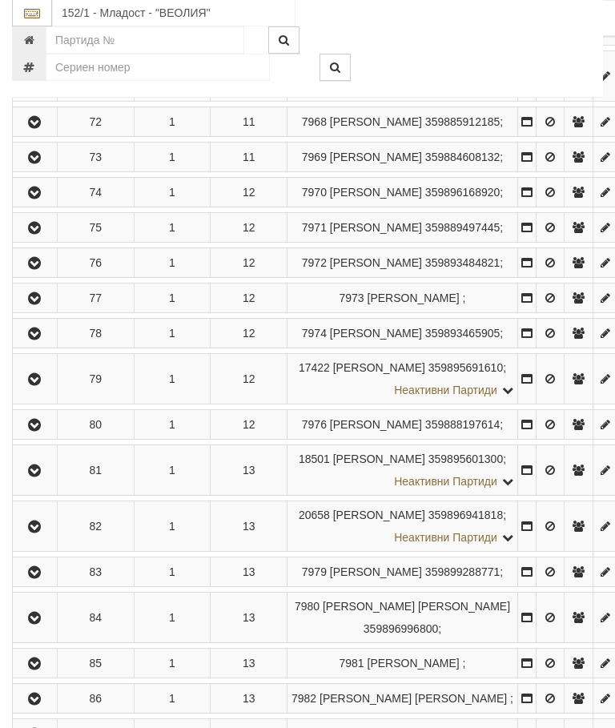
scroll to position [4194, 0]
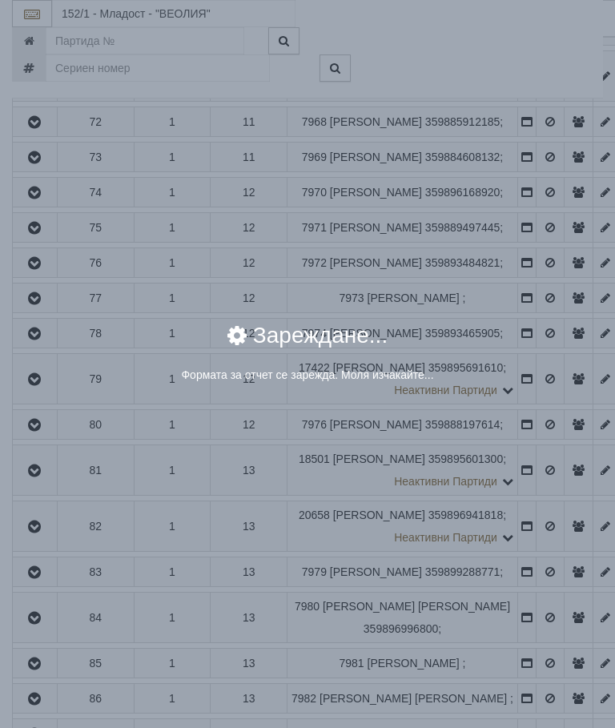
select select "8cc75930-9bfd-e511-80be-8d5a1dced85a"
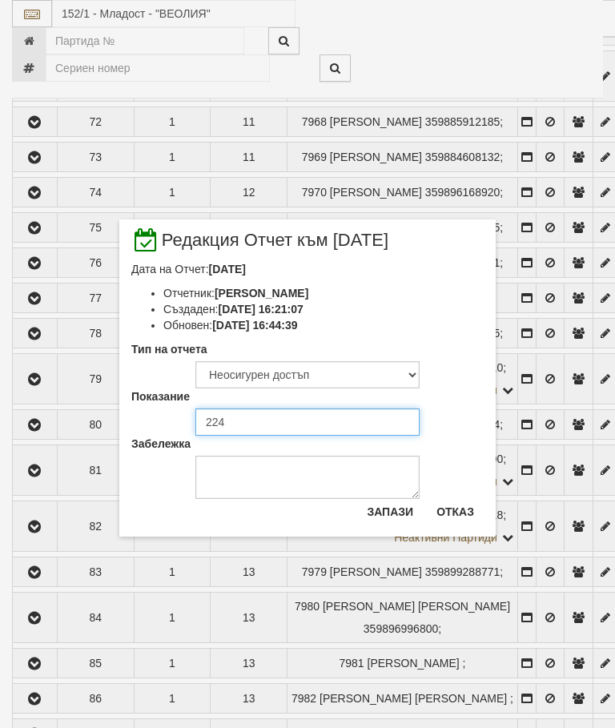
click at [248, 417] on input "224" at bounding box center [307, 421] width 224 height 27
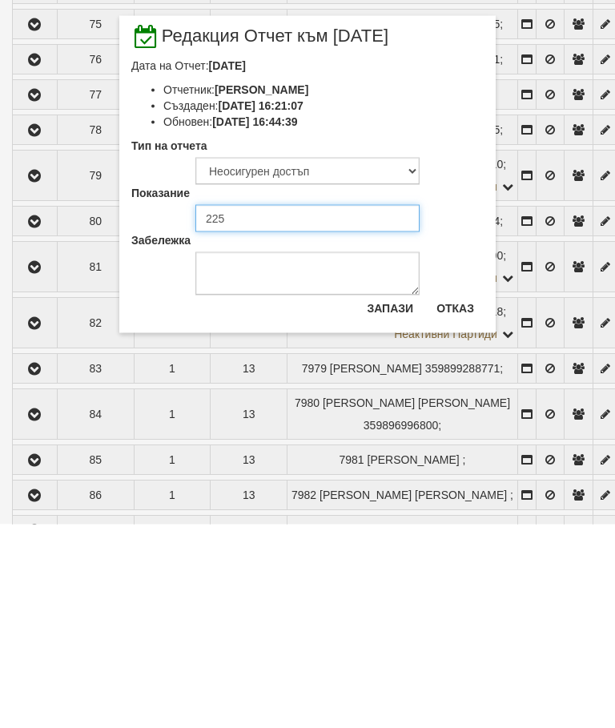
type input "225"
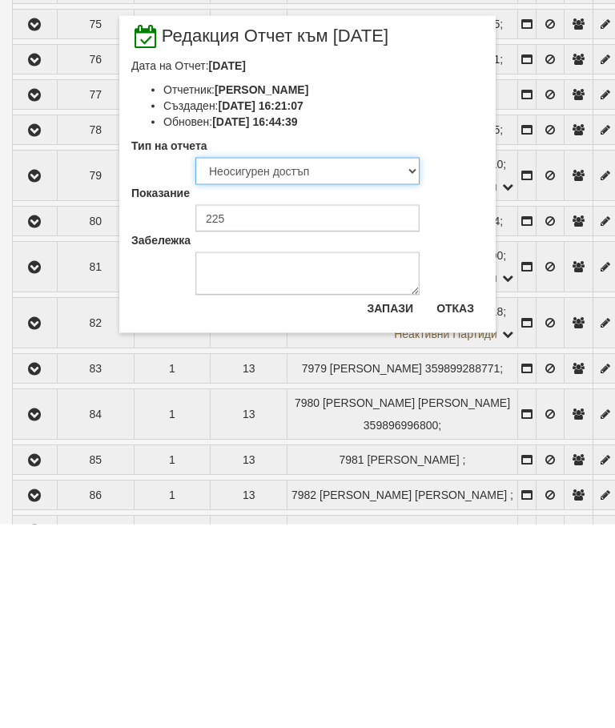
click at [273, 361] on select "Визуален Телефон Бележка Неосигурен достъп Самоотчет Служебно Дистанционен" at bounding box center [307, 374] width 224 height 27
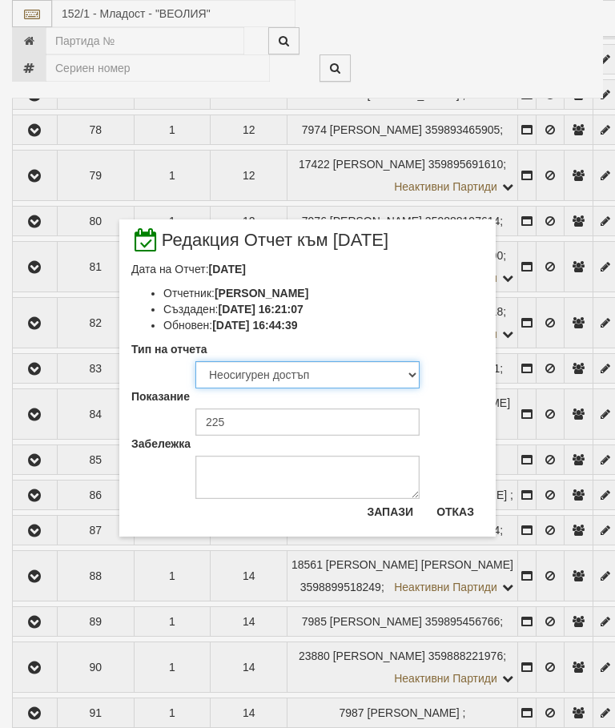
select select "8ac75930-9bfd-e511-80be-8d5a1dced85a"
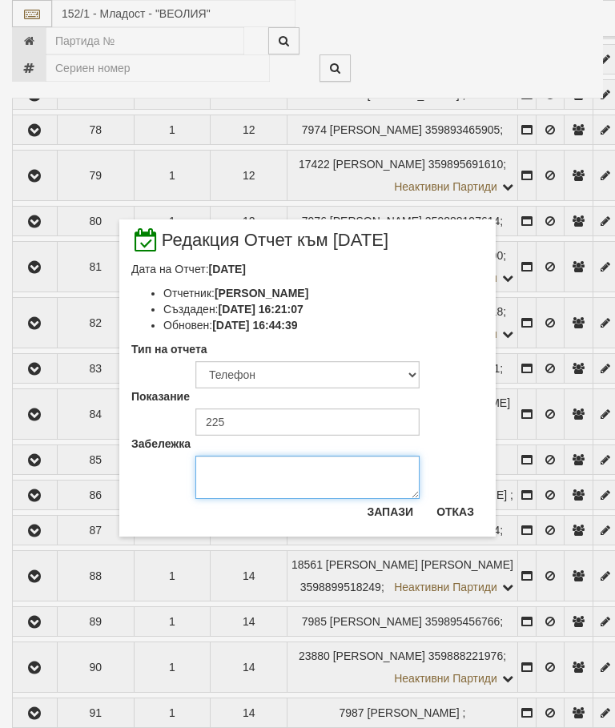
click at [256, 486] on textarea "Забележка" at bounding box center [307, 477] width 224 height 43
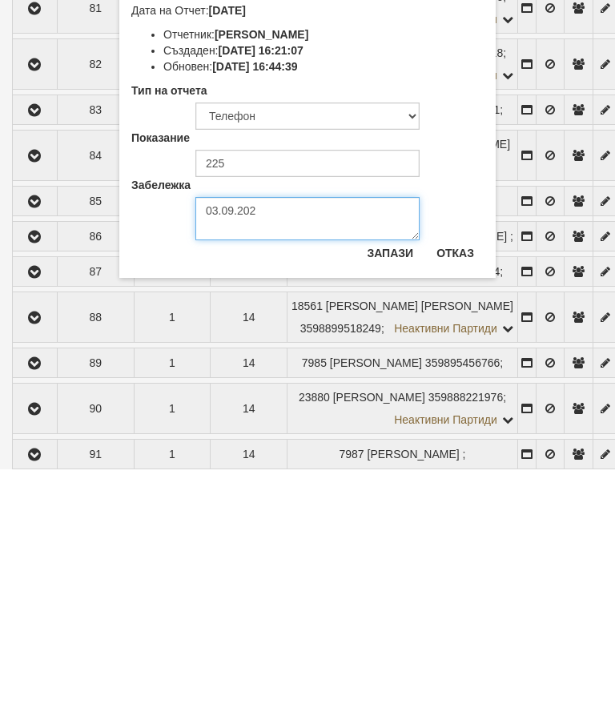
type textarea "[DATE]"
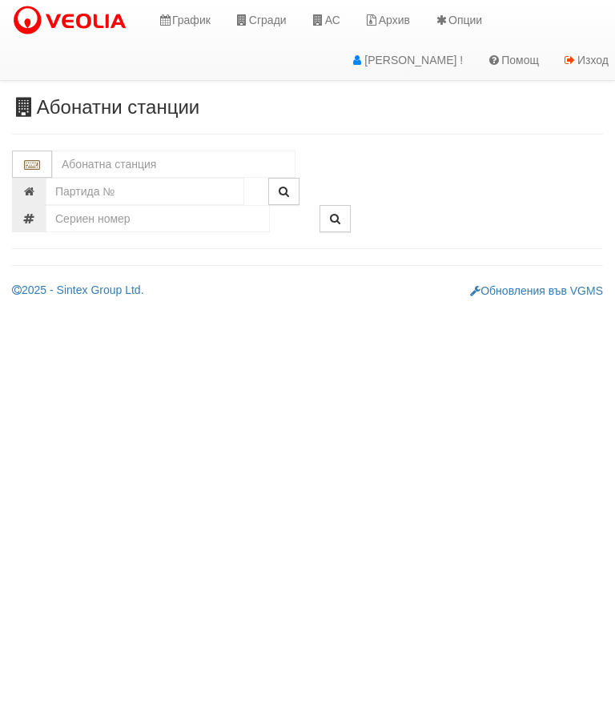
click at [149, 153] on input "text" at bounding box center [173, 164] width 243 height 27
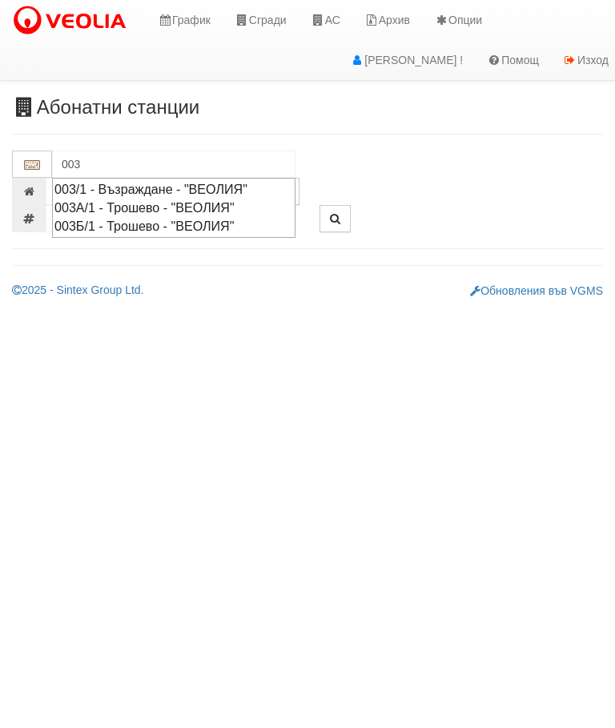
click at [234, 182] on div "003/1 - Възраждане - "ВЕОЛИЯ"" at bounding box center [173, 189] width 239 height 18
type input "003/1 - Възраждане - "ВЕОЛИЯ""
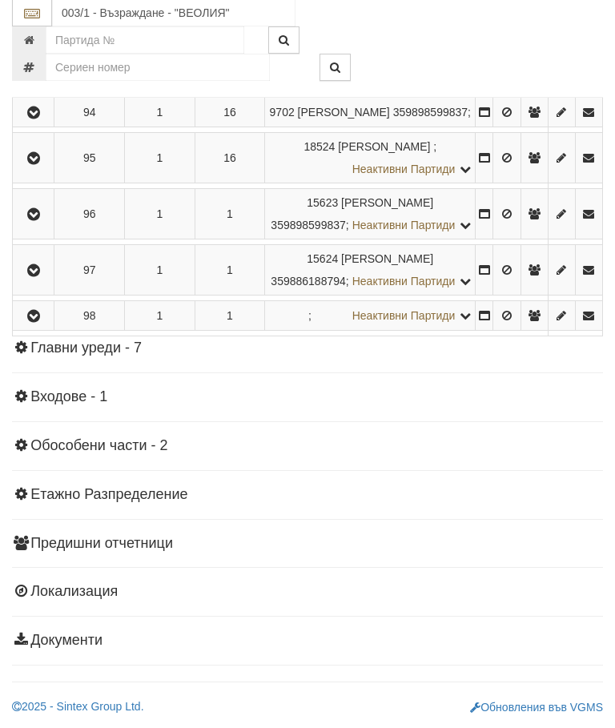
scroll to position [6336, 0]
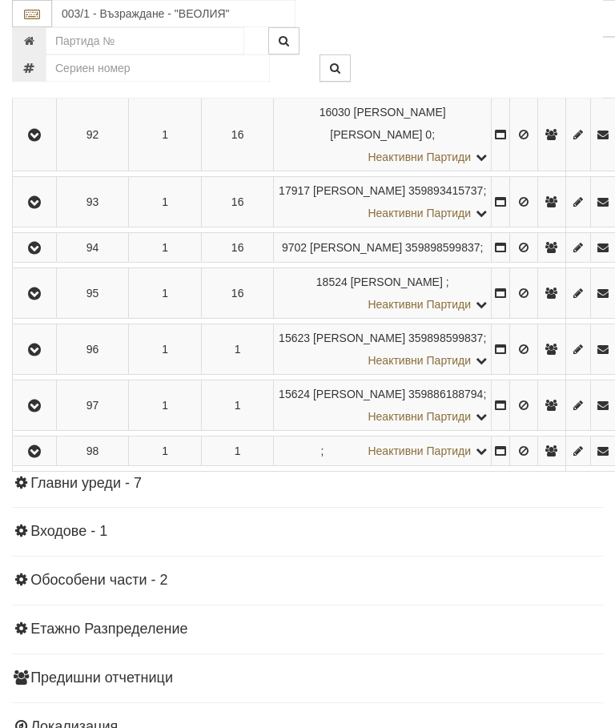
scroll to position [5340, 0]
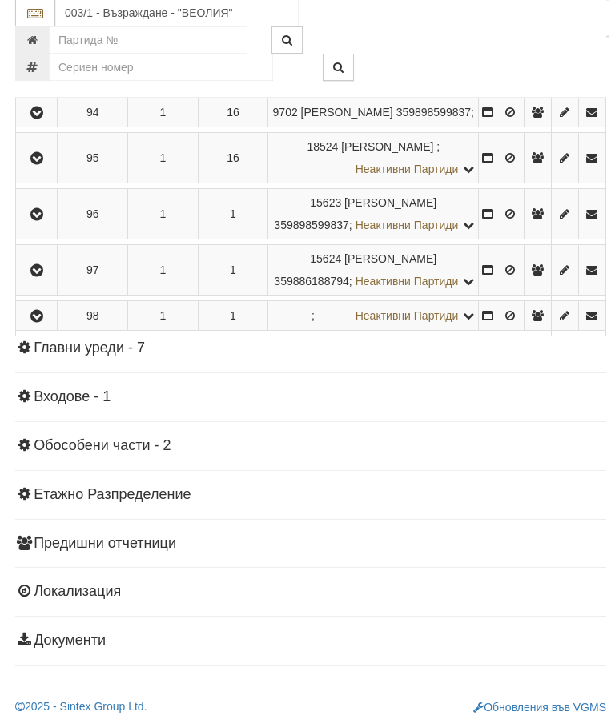
scroll to position [6475, 0]
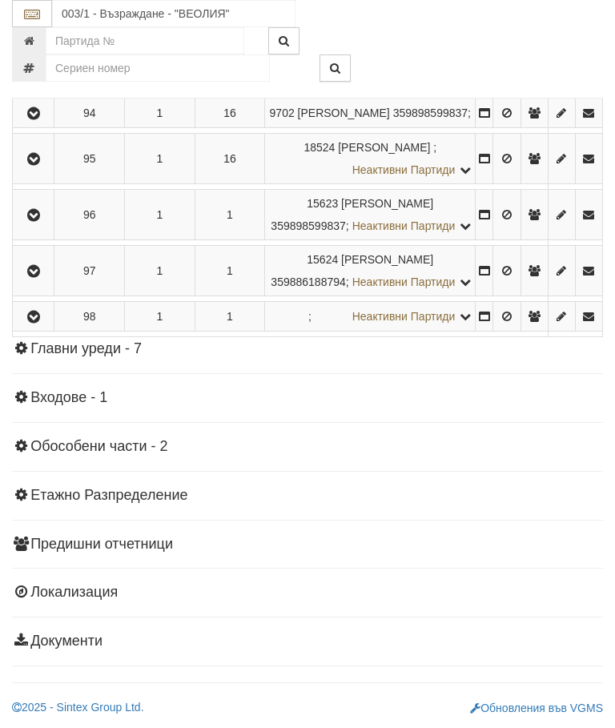
click at [38, 6] on icon "button" at bounding box center [33, 0] width 19 height 11
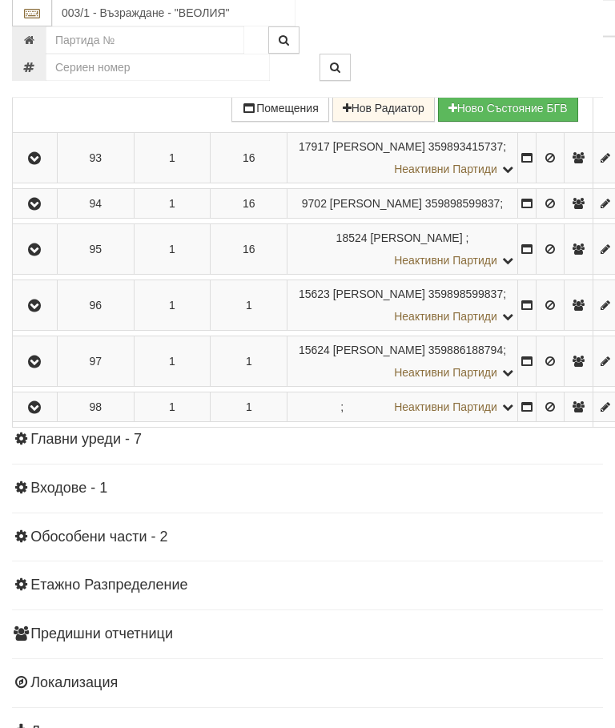
scroll to position [5451, 0]
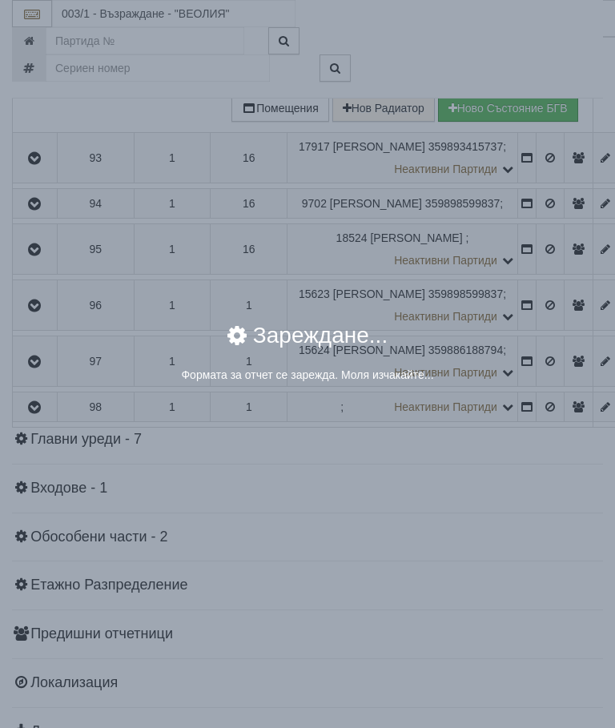
select select "8cc75930-9bfd-e511-80be-8d5a1dced85a"
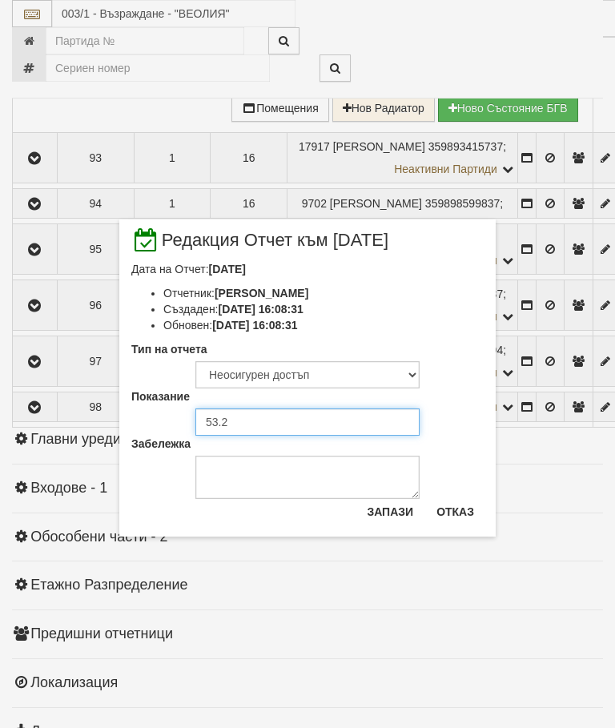
click at [251, 421] on input "53.2" at bounding box center [307, 421] width 224 height 27
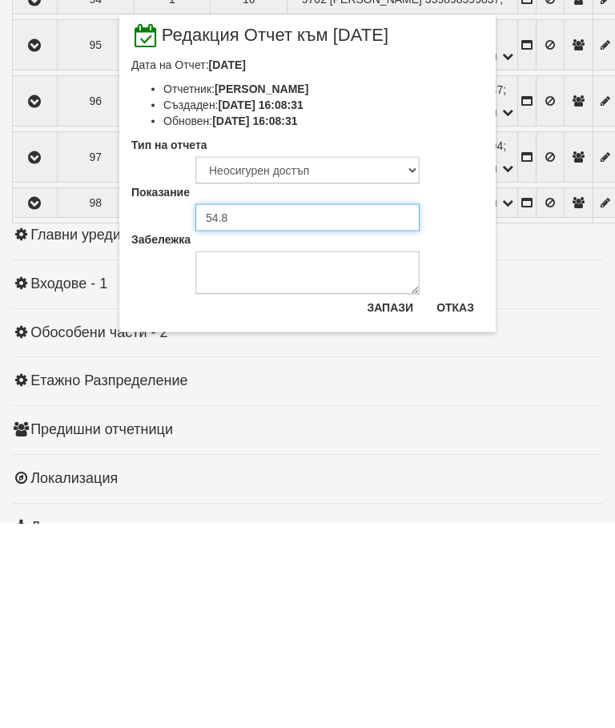
type input "54.8"
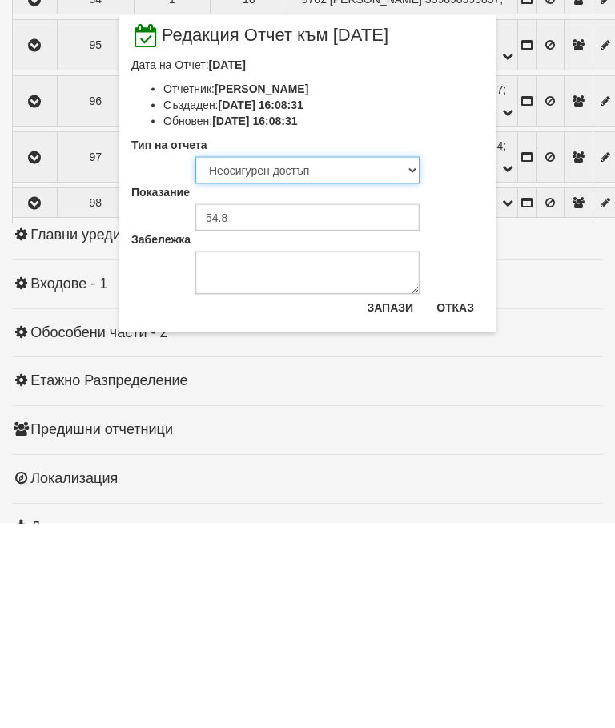
click at [291, 361] on select "Визуален Телефон Бележка Неосигурен достъп Самоотчет Служебно Дистанционен" at bounding box center [307, 374] width 224 height 27
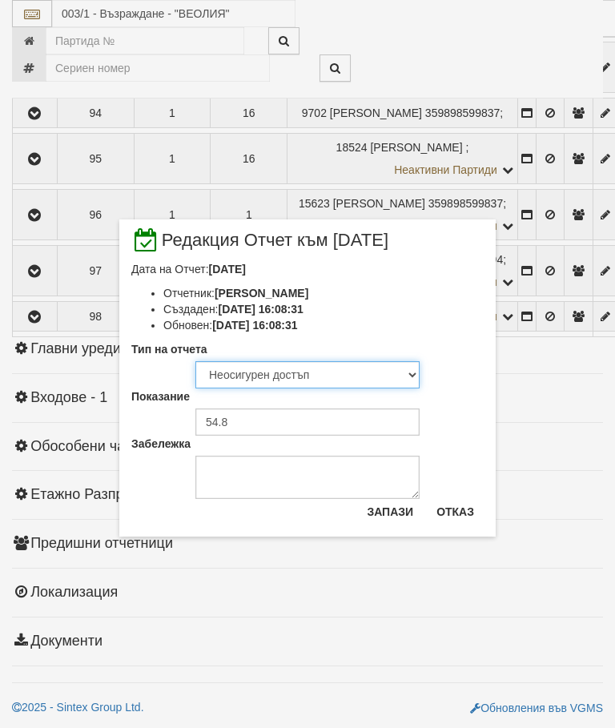
select select "8ac75930-9bfd-e511-80be-8d5a1dced85a"
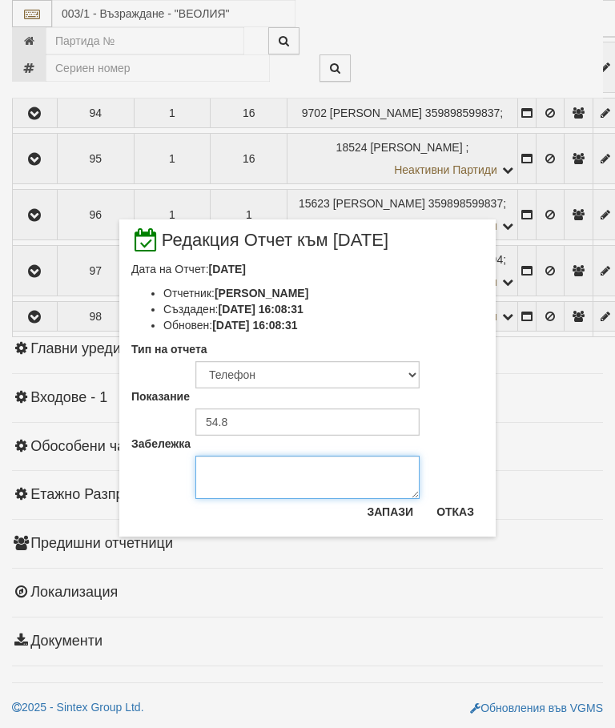
click at [235, 478] on textarea "Забележка" at bounding box center [307, 477] width 224 height 43
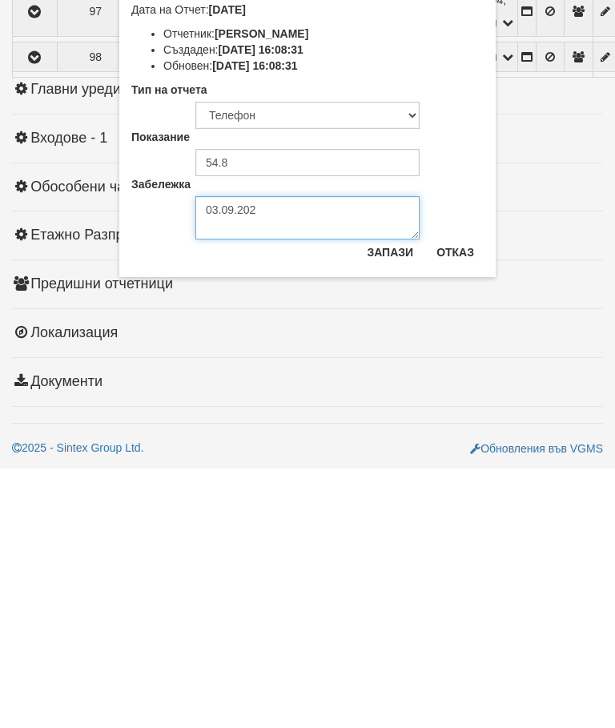
type textarea "[DATE]"
click at [396, 456] on textarea "[DATE]" at bounding box center [307, 477] width 224 height 43
click at [393, 499] on button "Запази" at bounding box center [390, 512] width 66 height 26
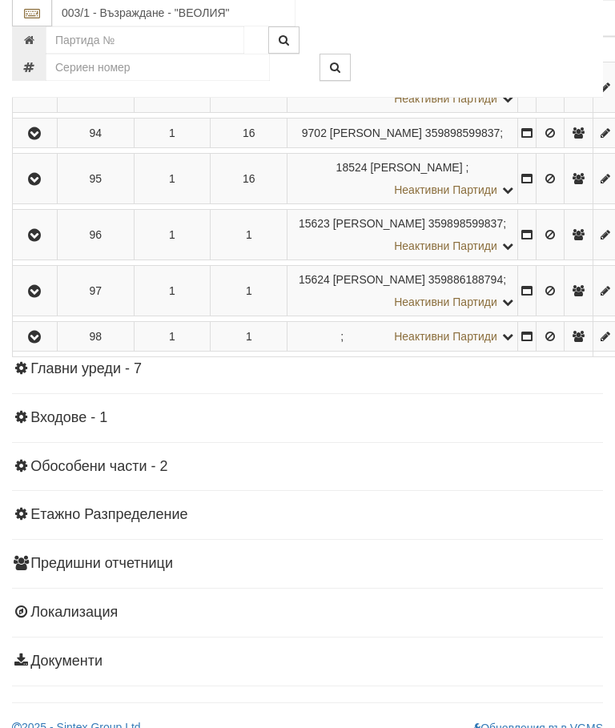
scroll to position [5522, 0]
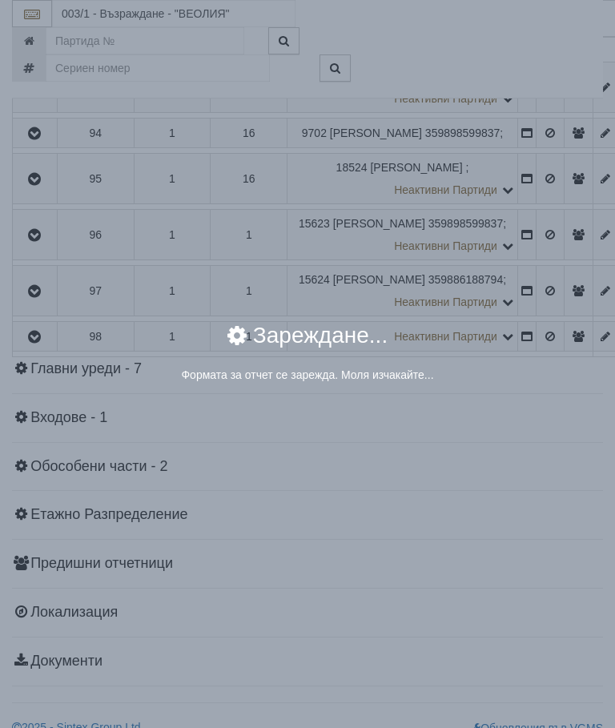
select select "8cc75930-9bfd-e511-80be-8d5a1dced85a"
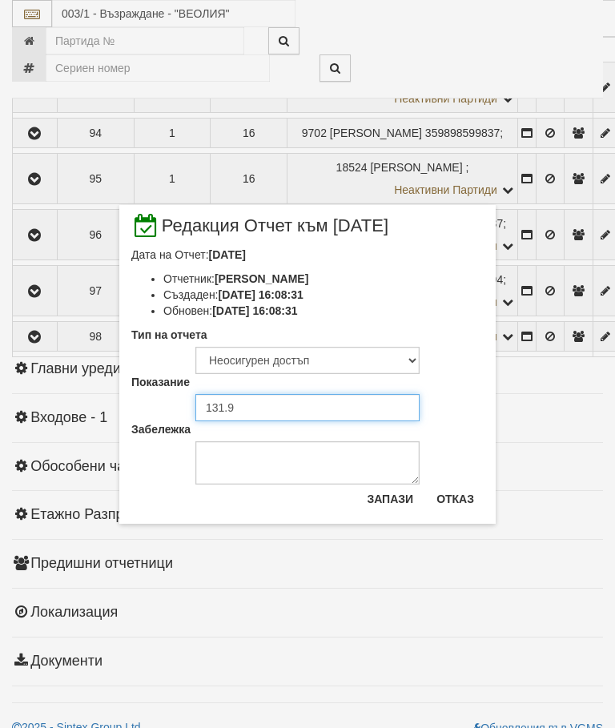
click at [239, 402] on input "131.9" at bounding box center [307, 407] width 224 height 27
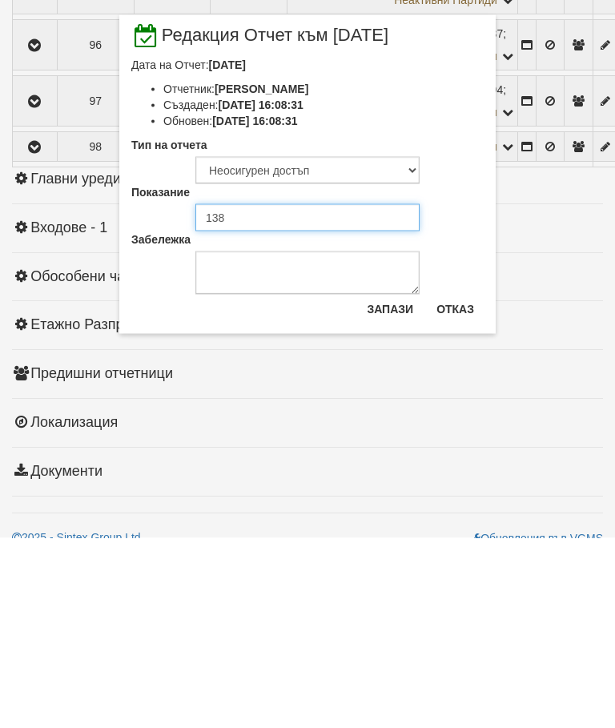
type input "138"
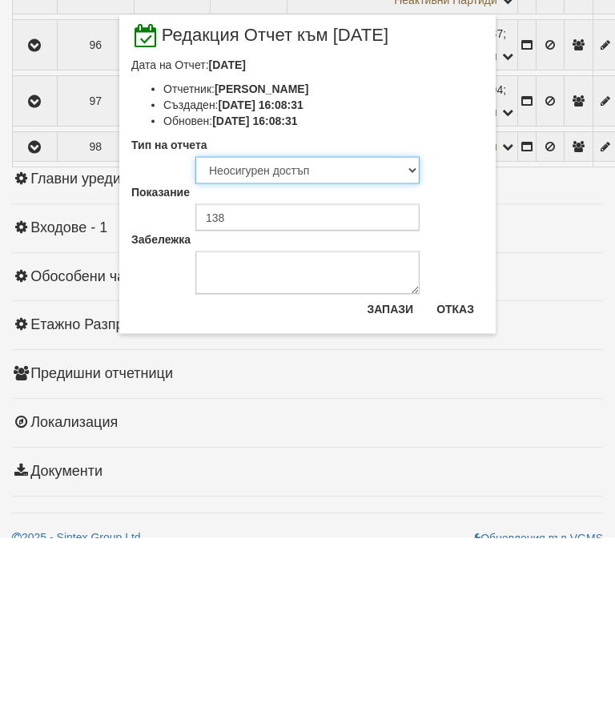
click at [287, 347] on select "Визуален Телефон Бележка Неосигурен достъп Самоотчет Служебно Дистанционен" at bounding box center [307, 360] width 224 height 27
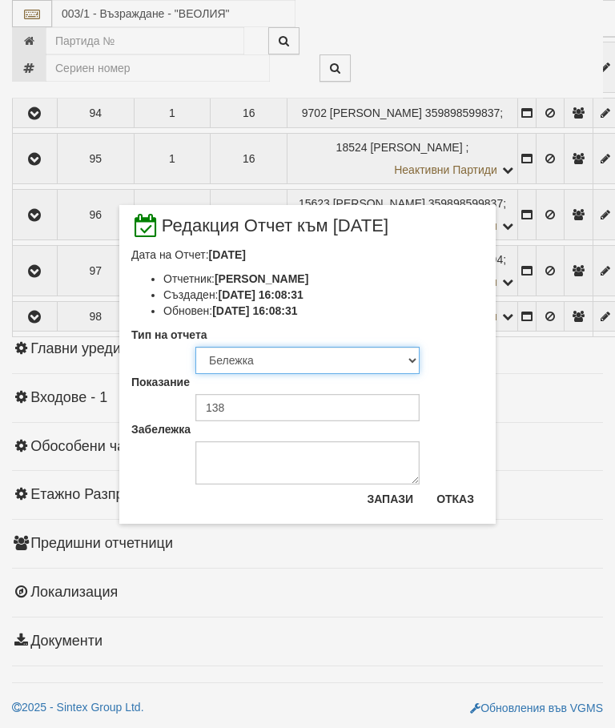
click at [256, 359] on select "Визуален Телефон Бележка Неосигурен достъп Самоотчет Служебно Дистанционен" at bounding box center [307, 360] width 224 height 27
select select "8ac75930-9bfd-e511-80be-8d5a1dced85a"
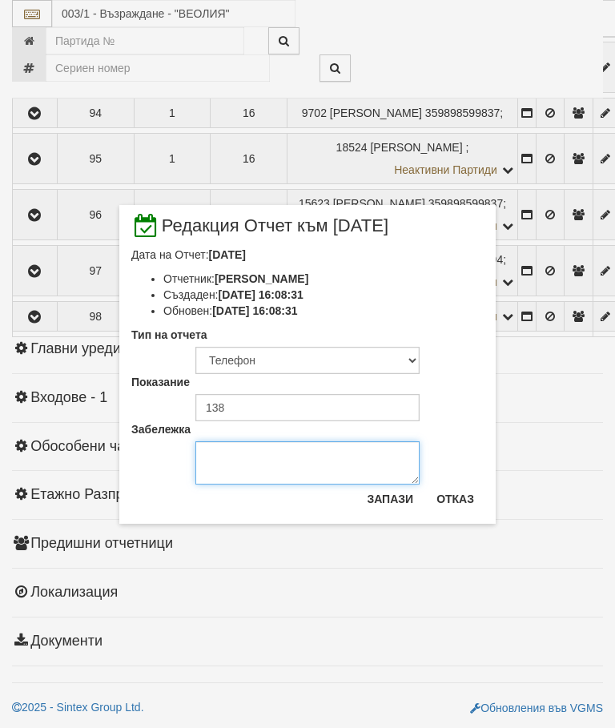
click at [245, 461] on textarea "Забележка" at bounding box center [307, 462] width 224 height 43
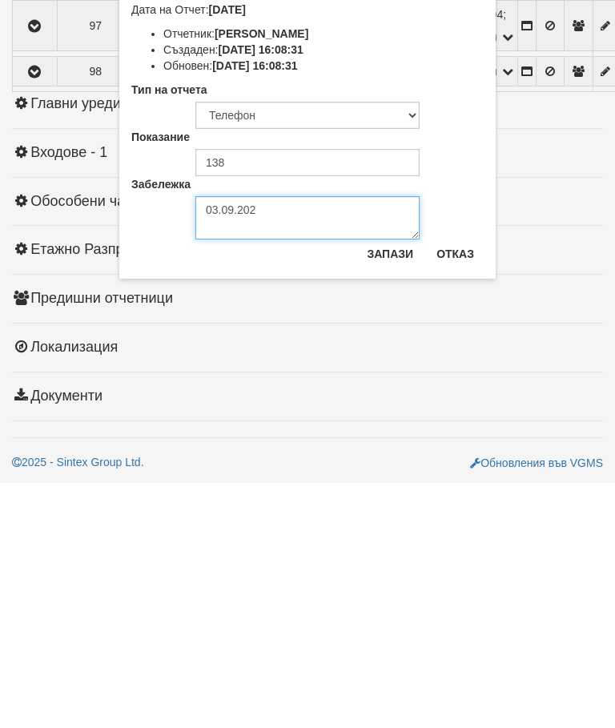
type textarea "[DATE]"
click at [390, 486] on button "Запази" at bounding box center [390, 499] width 66 height 26
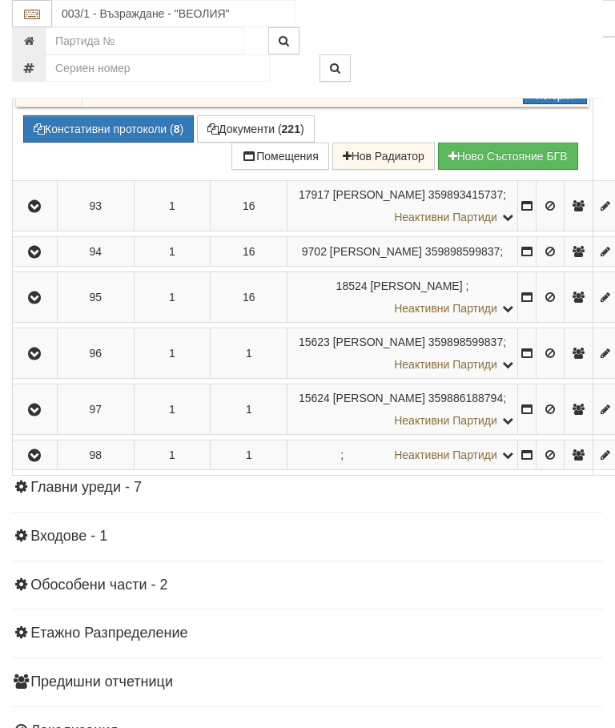
scroll to position [5282, 0]
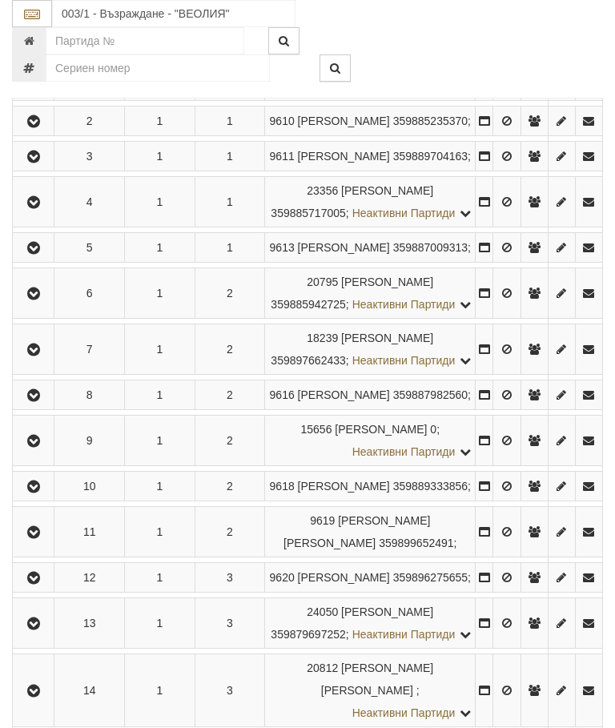
scroll to position [403, 0]
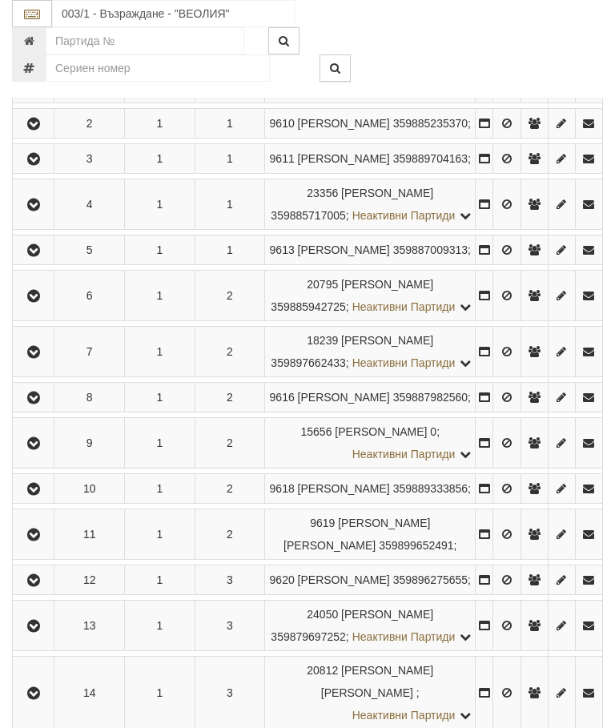
click at [34, 256] on icon "button" at bounding box center [33, 250] width 19 height 11
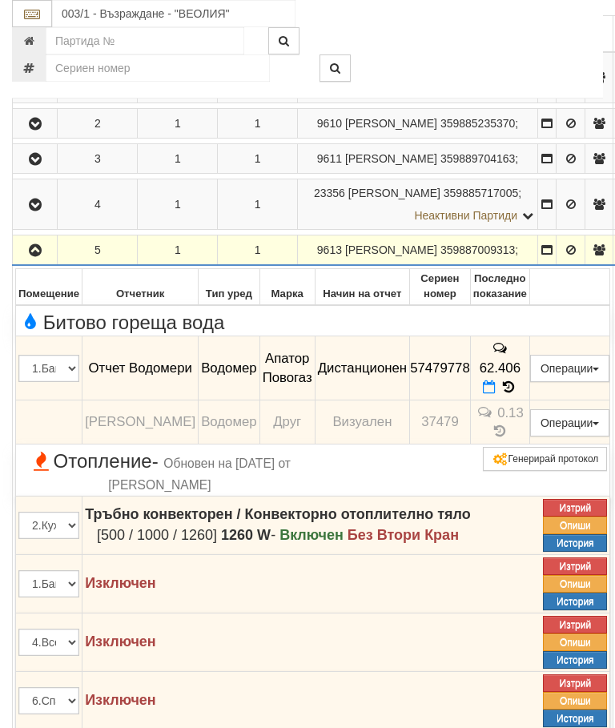
click at [500, 380] on span at bounding box center [491, 387] width 17 height 15
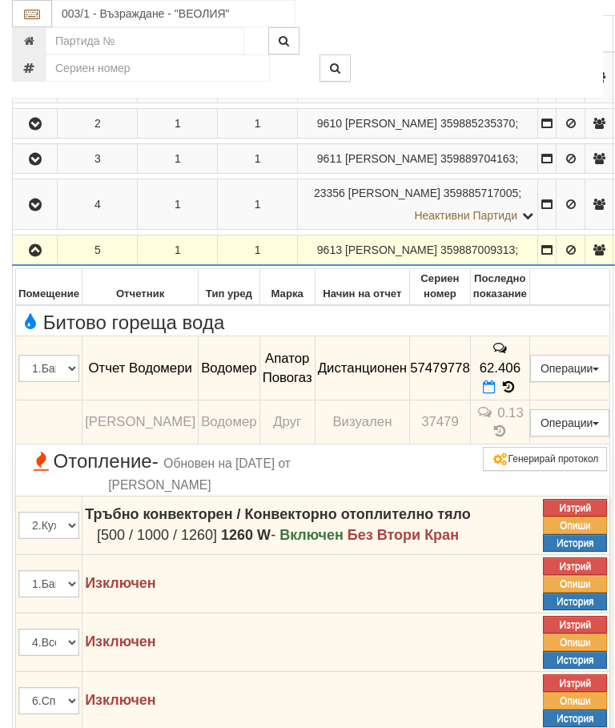
click at [500, 380] on span at bounding box center [491, 387] width 17 height 15
click at [552, 58] on div at bounding box center [462, 67] width 308 height 27
click at [500, 380] on span at bounding box center [491, 387] width 17 height 15
click at [496, 383] on icon at bounding box center [489, 387] width 13 height 14
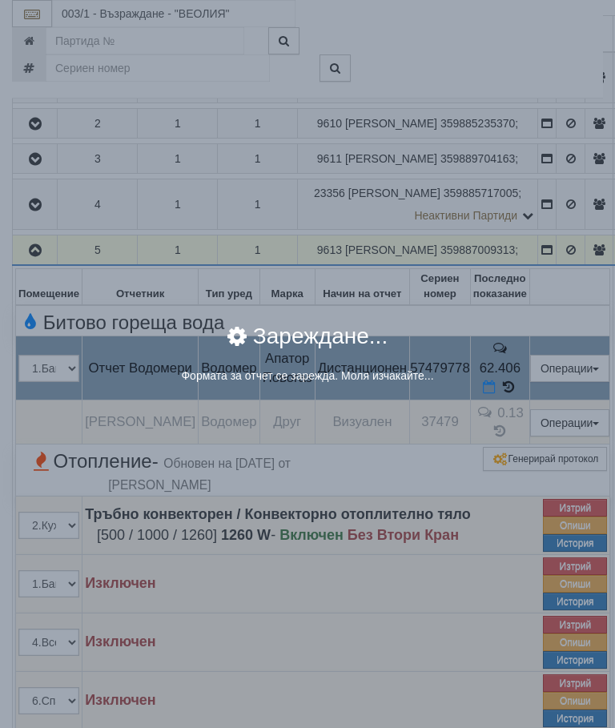
select select "8ac75930-9bfd-e511-80be-8d5a1dced85a"
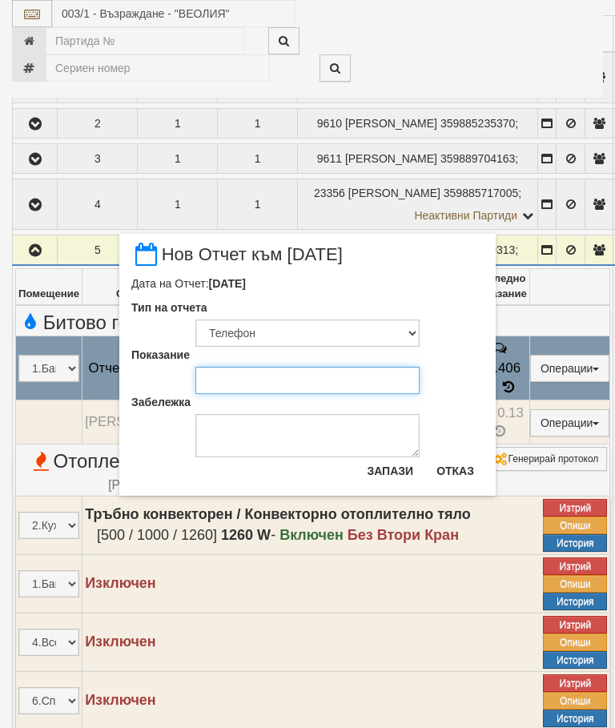
click at [244, 377] on input "Показание" at bounding box center [307, 380] width 224 height 27
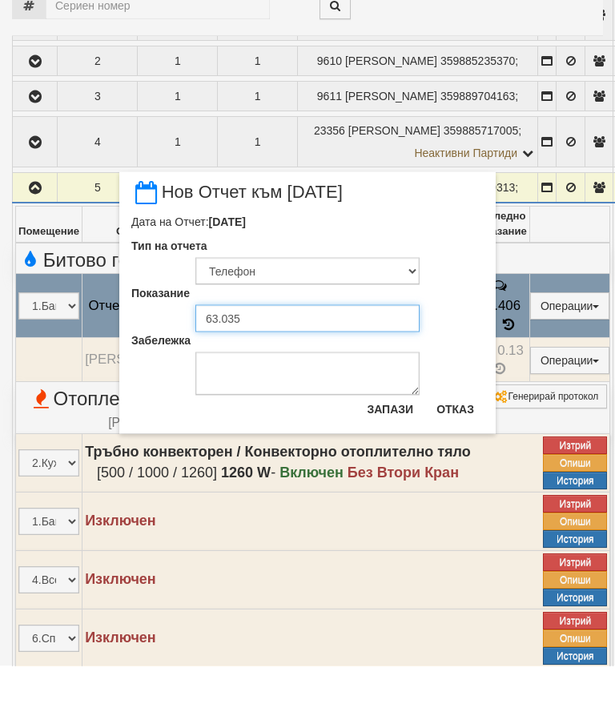
type input "63.035"
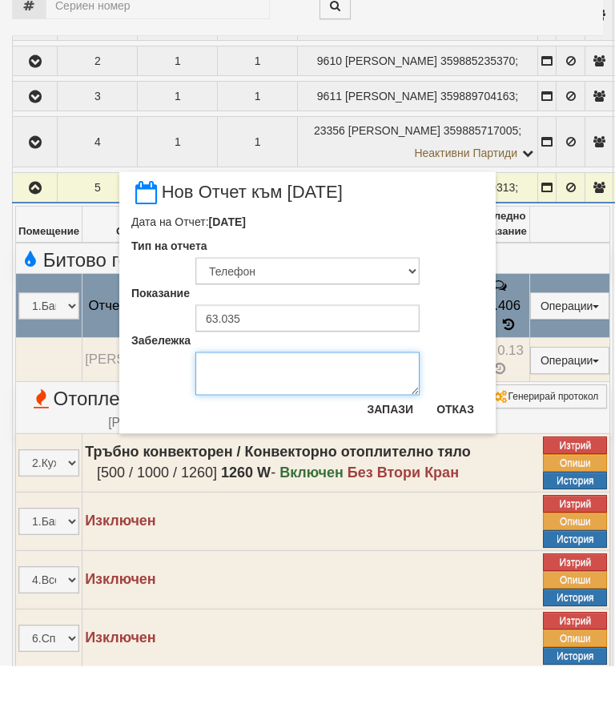
click at [251, 414] on textarea "Забележка" at bounding box center [307, 435] width 224 height 43
type textarea "[DATE]"
click at [391, 458] on button "Запази" at bounding box center [390, 471] width 66 height 26
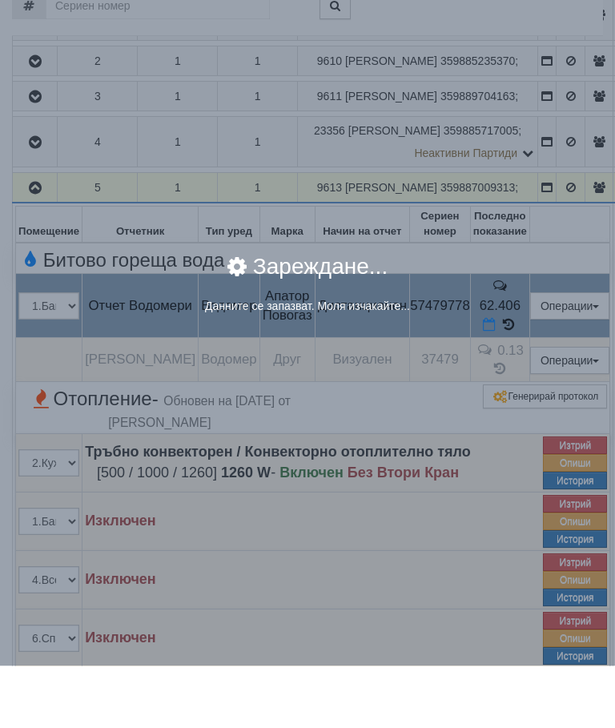
scroll to position [465, 0]
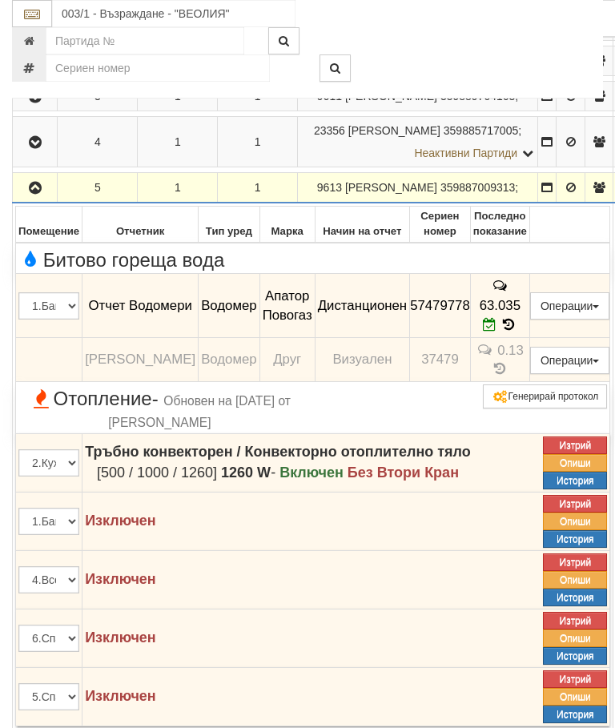
click at [38, 194] on icon "button" at bounding box center [35, 188] width 19 height 11
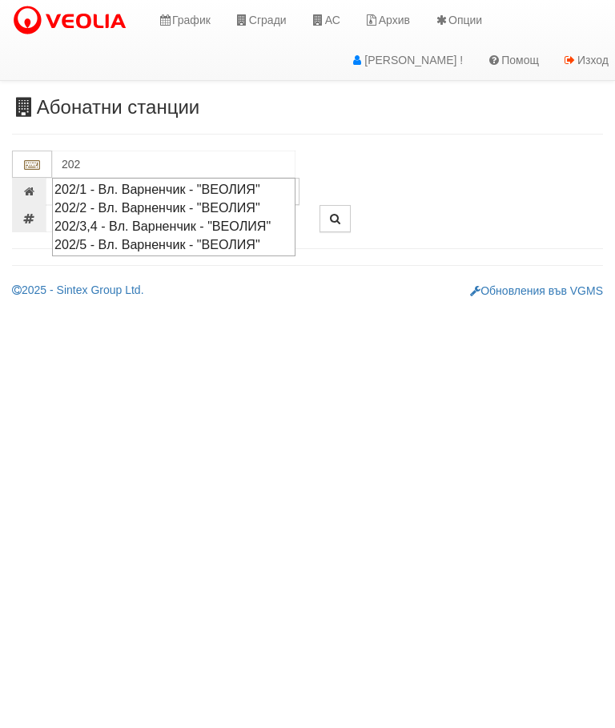
click at [153, 219] on div "202/3,4 - Вл. Варненчик - "ВЕОЛИЯ"" at bounding box center [173, 226] width 239 height 18
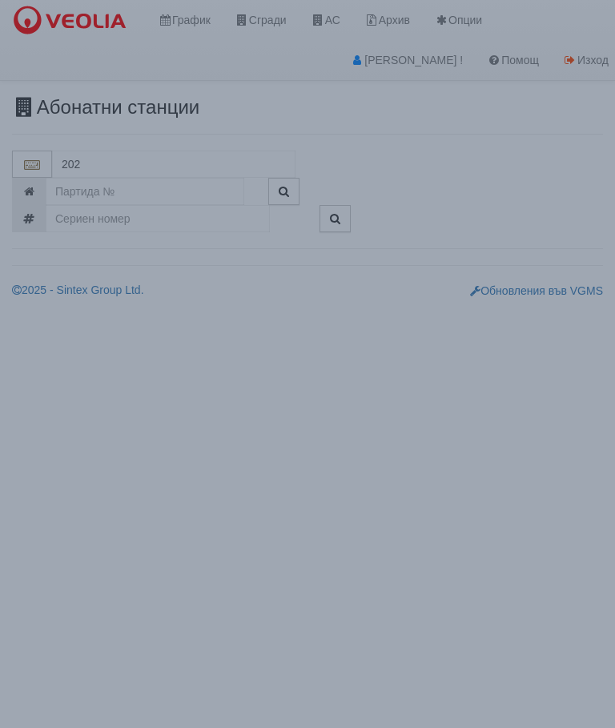
type input "202/3,4 - Вл. Варненчик - "ВЕОЛИЯ""
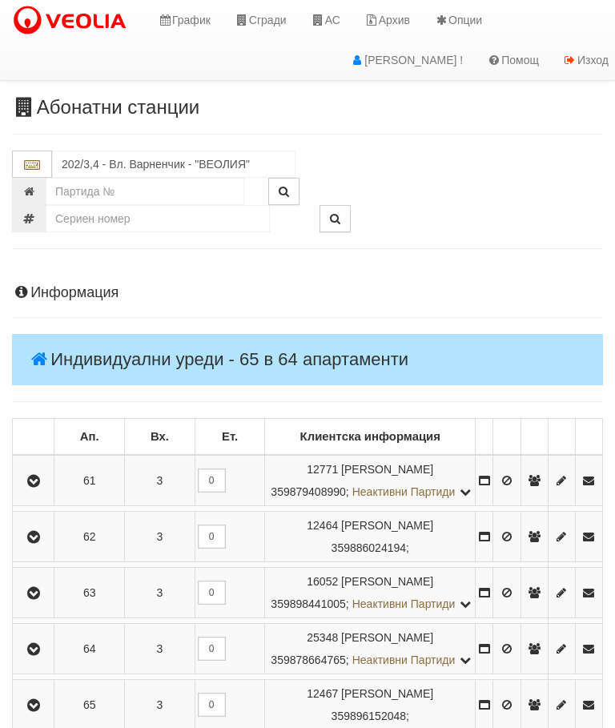
click at [26, 489] on button "button" at bounding box center [33, 480] width 36 height 24
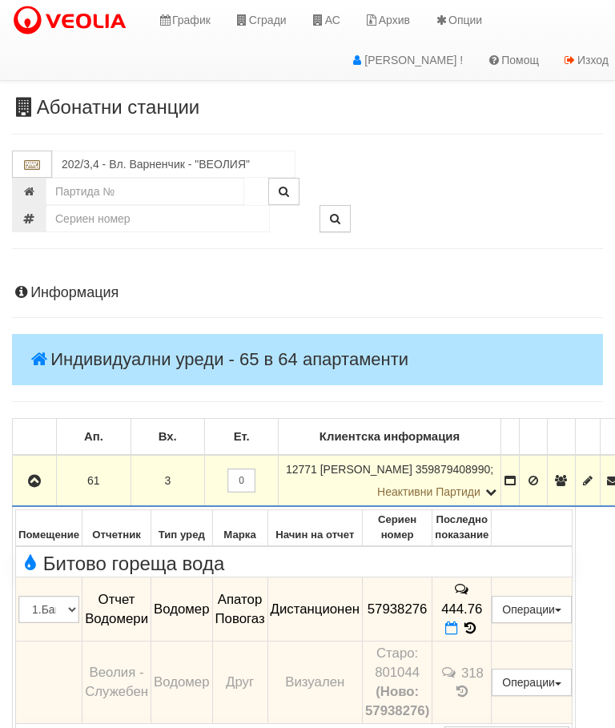
click at [458, 621] on icon at bounding box center [451, 628] width 13 height 14
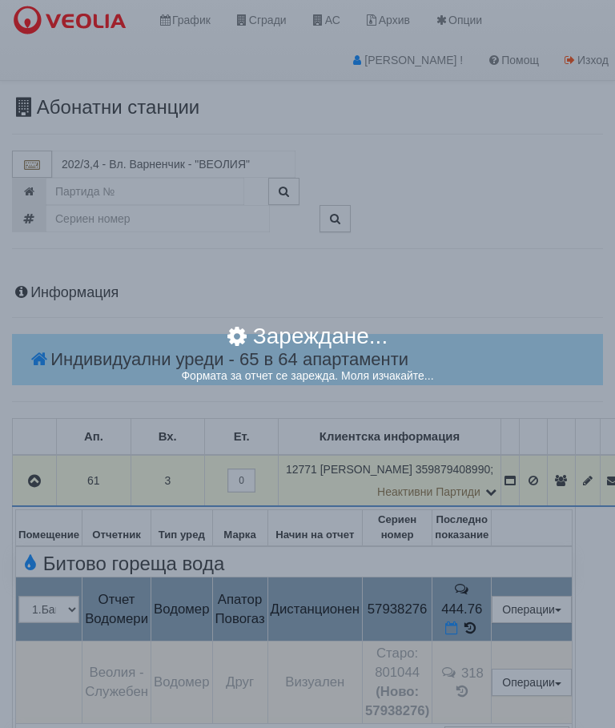
select select "8ac75930-9bfd-e511-80be-8d5a1dced85a"
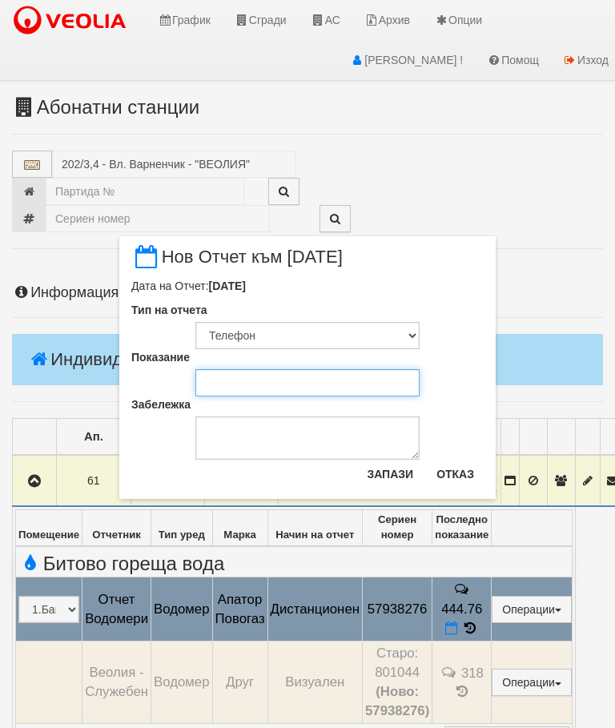
click at [235, 376] on input "Показание" at bounding box center [307, 382] width 224 height 27
type input "451.702"
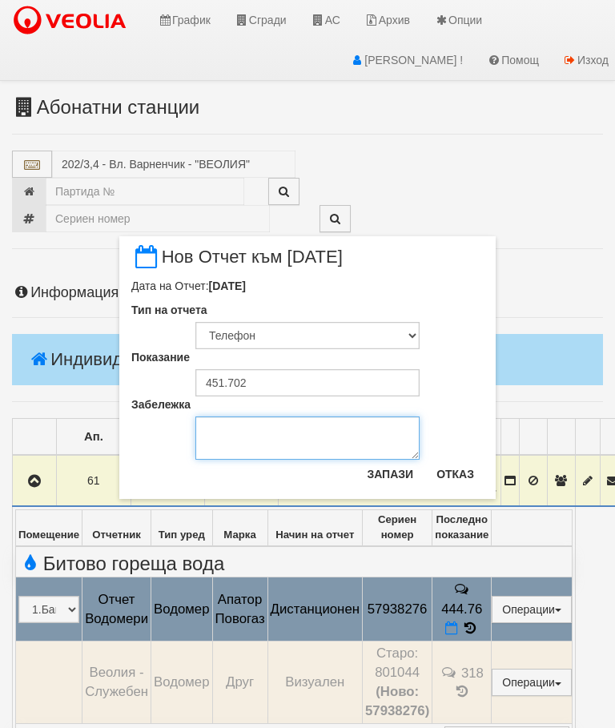
click at [240, 430] on textarea "Забележка" at bounding box center [307, 437] width 224 height 43
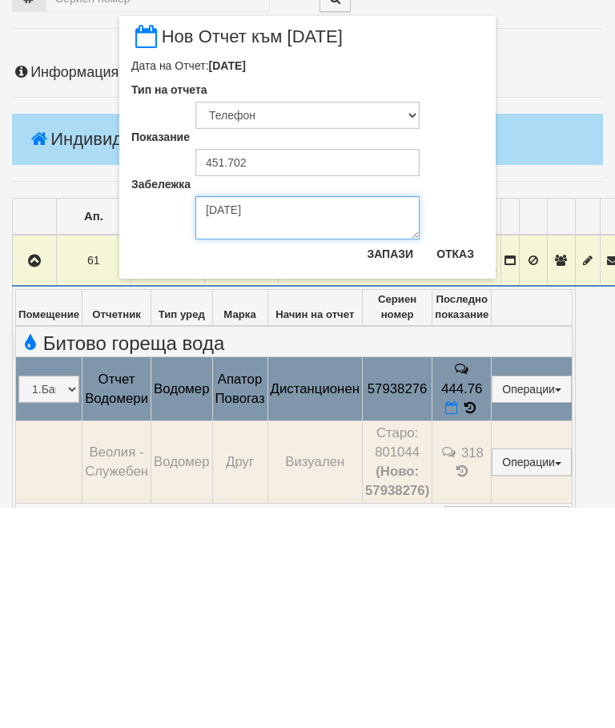
type textarea "[DATE]"
click at [391, 461] on button "Запази" at bounding box center [390, 474] width 66 height 26
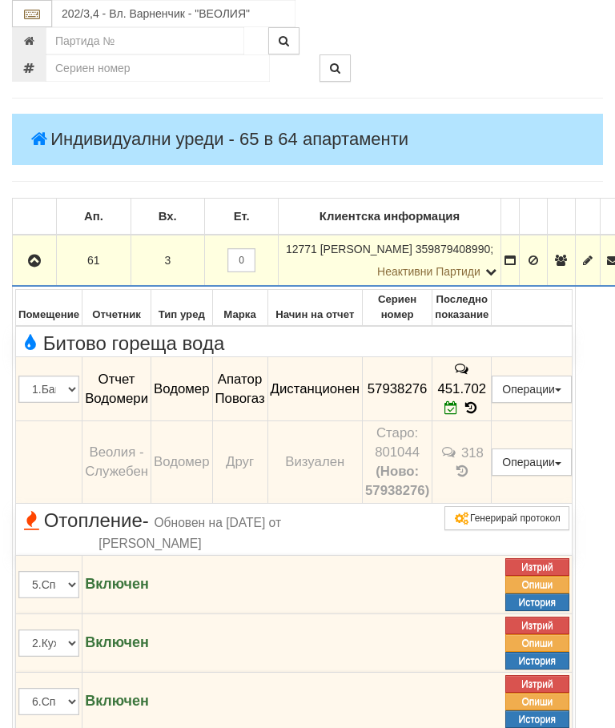
click at [38, 248] on button "button" at bounding box center [34, 260] width 38 height 24
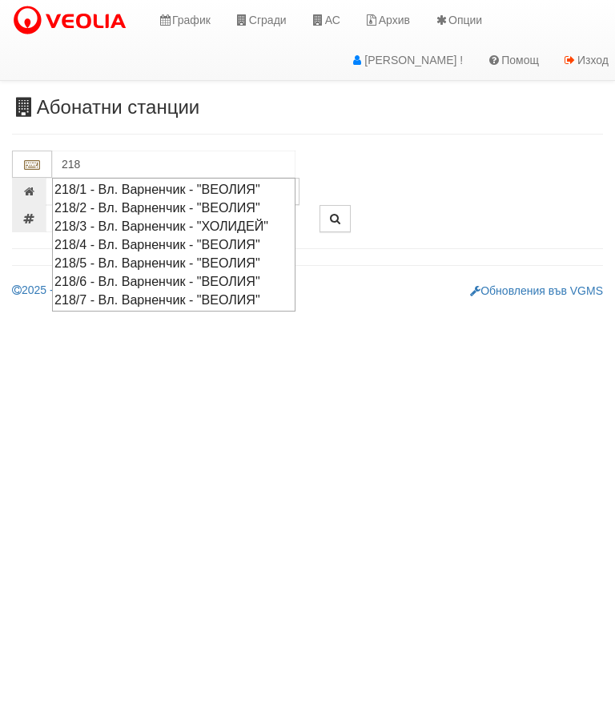
click at [202, 254] on div "218/4 - Вл. Варненчик - "ВЕОЛИЯ"" at bounding box center [173, 244] width 239 height 18
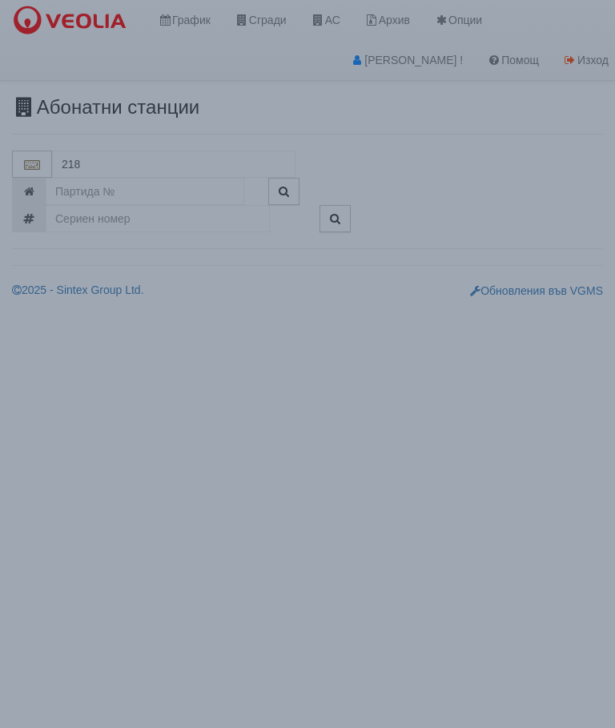
type input "218/4 - Вл. Варненчик - "ВЕОЛИЯ""
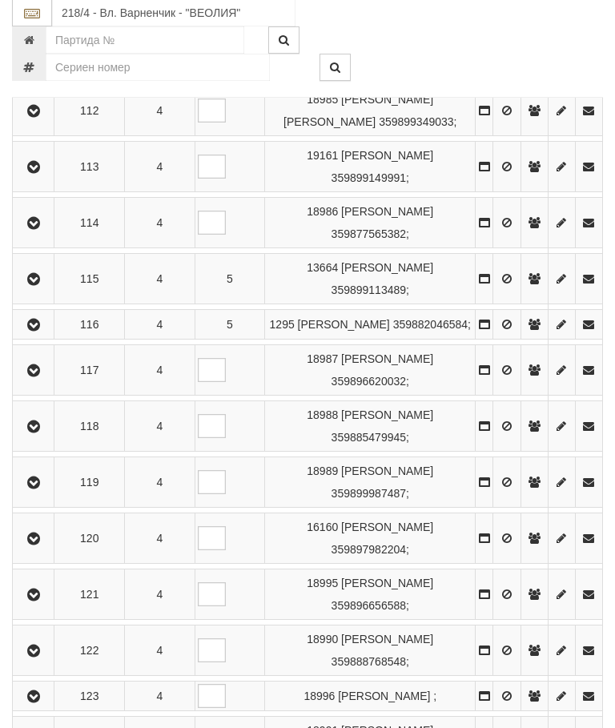
click at [35, 495] on button "button" at bounding box center [33, 483] width 36 height 24
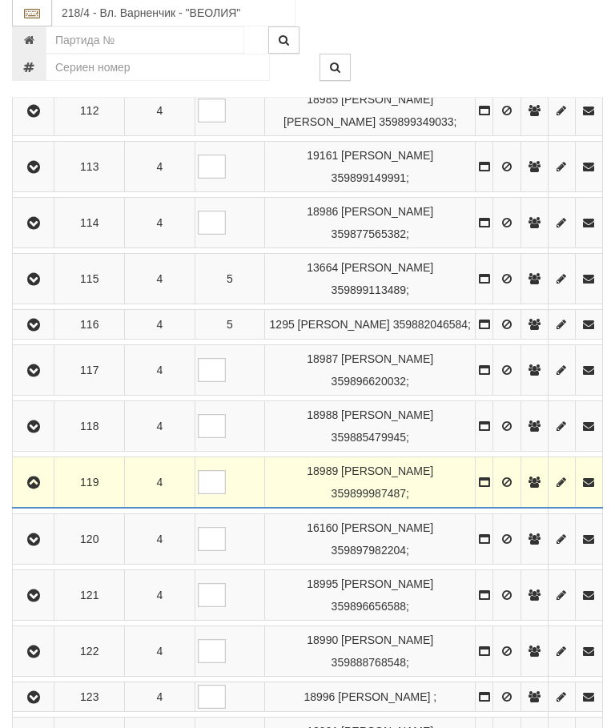
scroll to position [1212, 0]
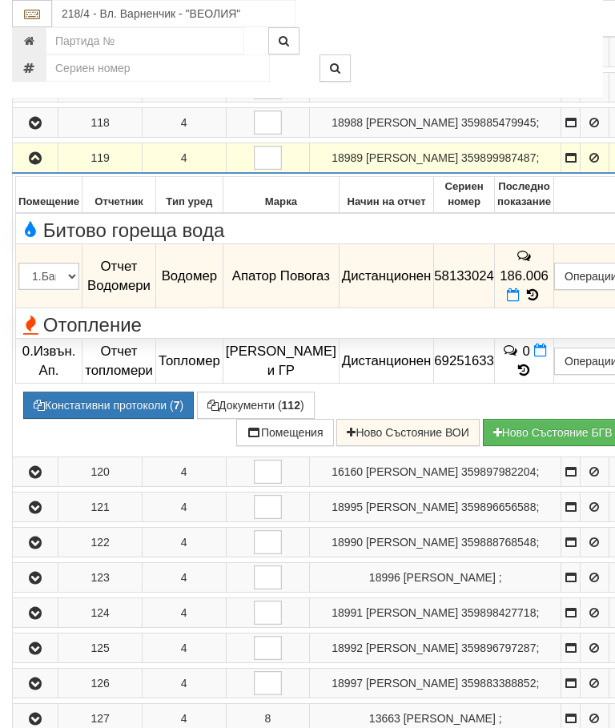
click at [520, 302] on icon at bounding box center [513, 295] width 13 height 14
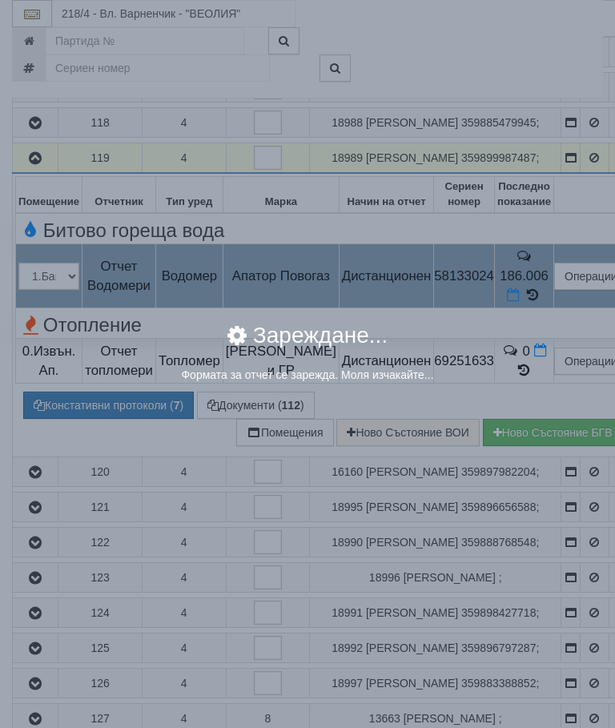
select select "8ac75930-9bfd-e511-80be-8d5a1dced85a"
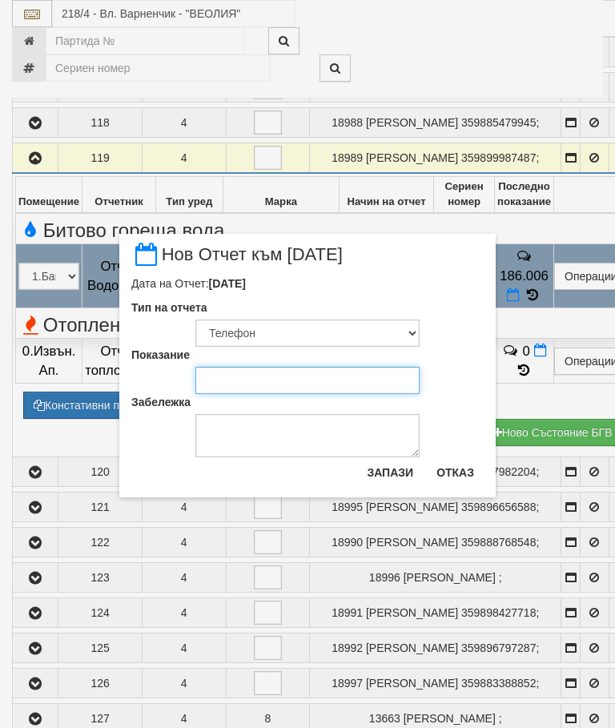
click at [231, 372] on input "Показание" at bounding box center [307, 380] width 224 height 27
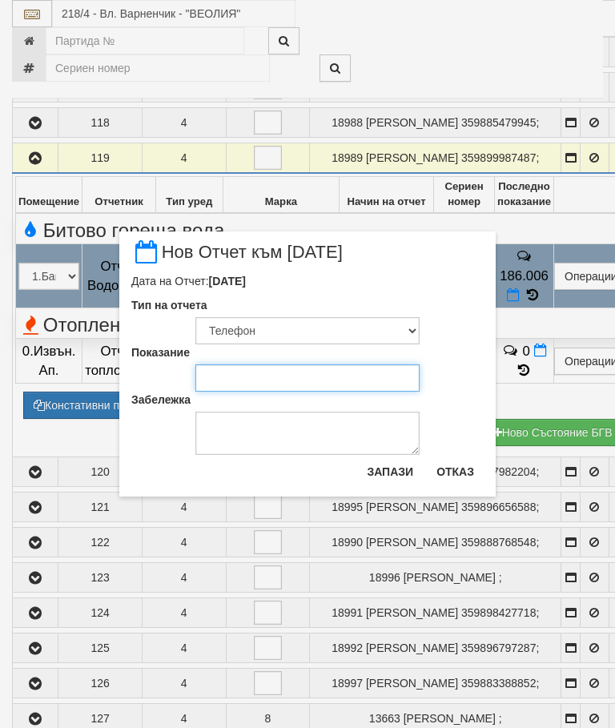
scroll to position [1212, 0]
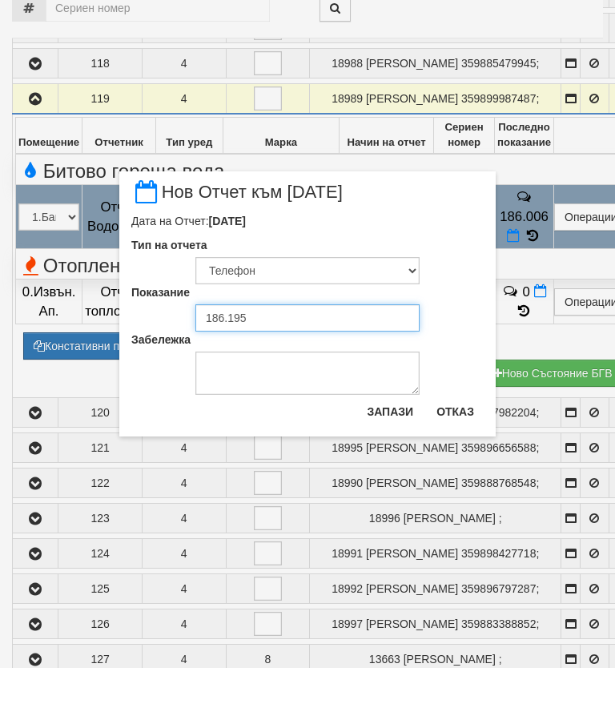
type input "186.195"
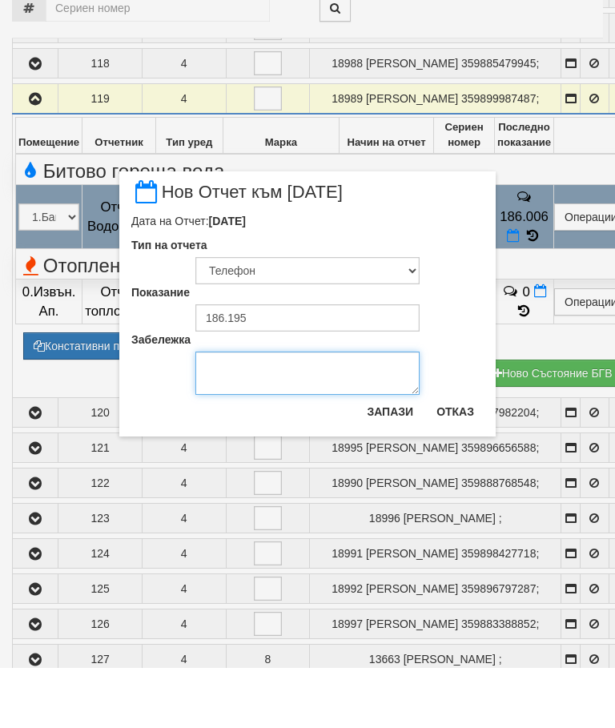
click at [235, 412] on textarea "Забележка" at bounding box center [307, 433] width 224 height 43
type textarea "[DATE]"
click at [392, 459] on button "Запази" at bounding box center [390, 472] width 66 height 26
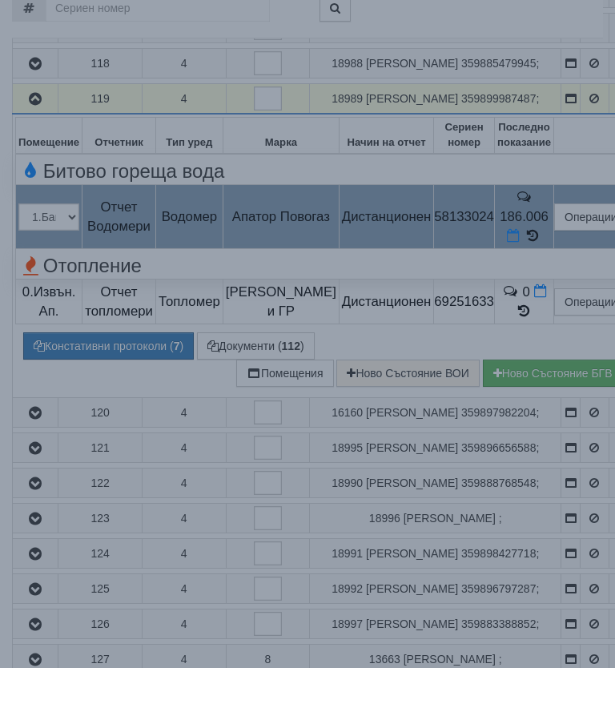
scroll to position [1273, 0]
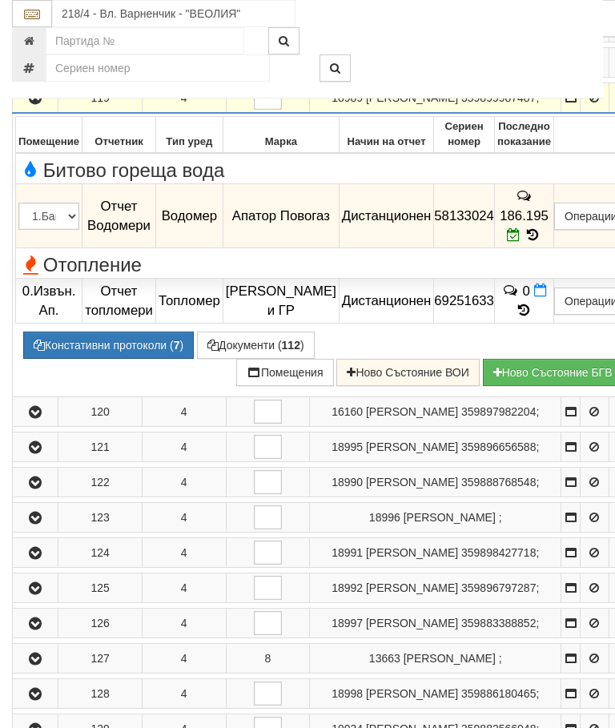
click at [37, 104] on icon "button" at bounding box center [35, 98] width 19 height 11
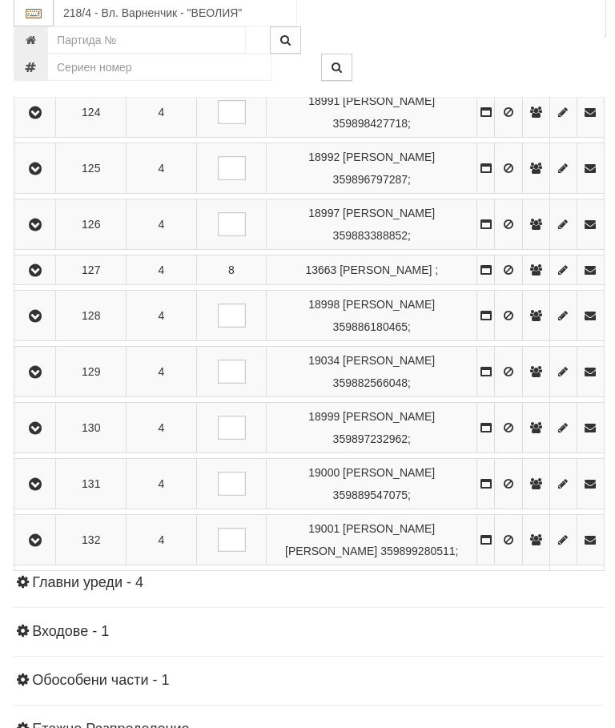
scroll to position [1842, 0]
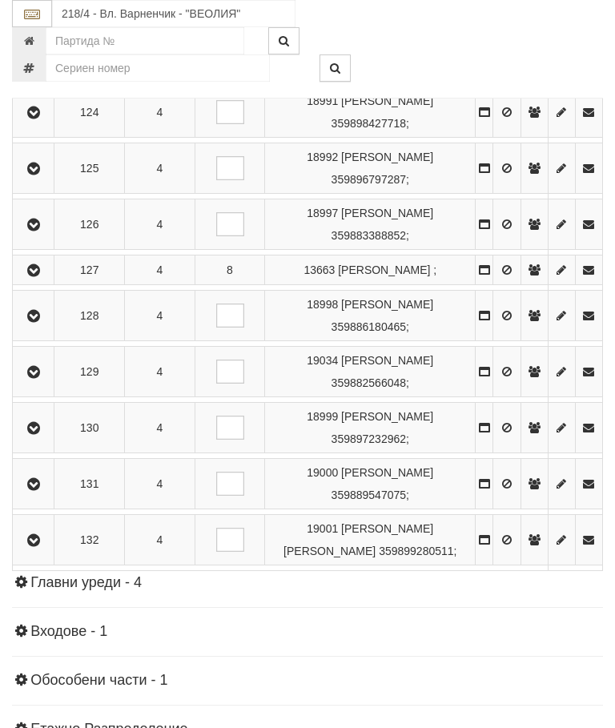
click at [42, 322] on icon "button" at bounding box center [33, 316] width 19 height 11
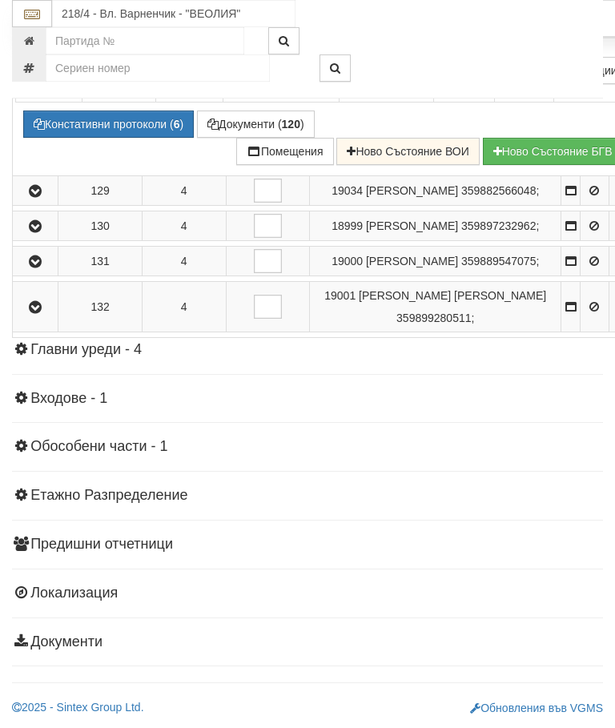
click at [544, 40] on div at bounding box center [435, 40] width 359 height 27
click at [529, 54] on div at bounding box center [462, 67] width 308 height 27
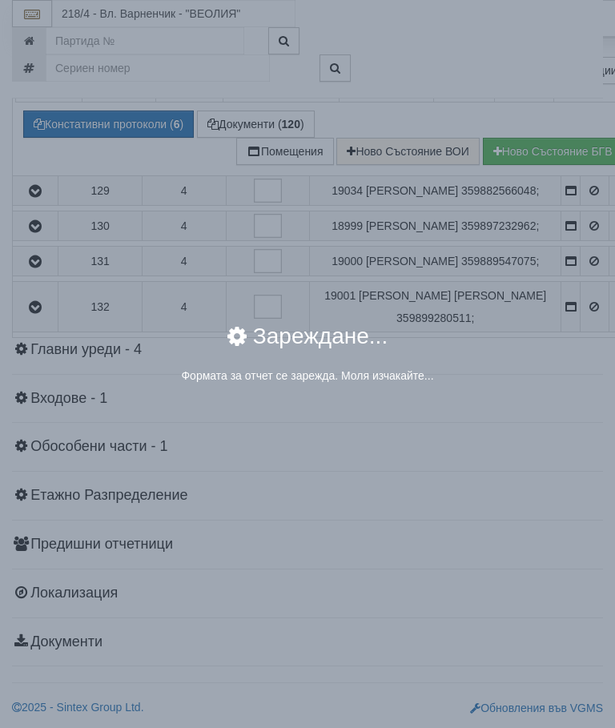
select select "8ac75930-9bfd-e511-80be-8d5a1dced85a"
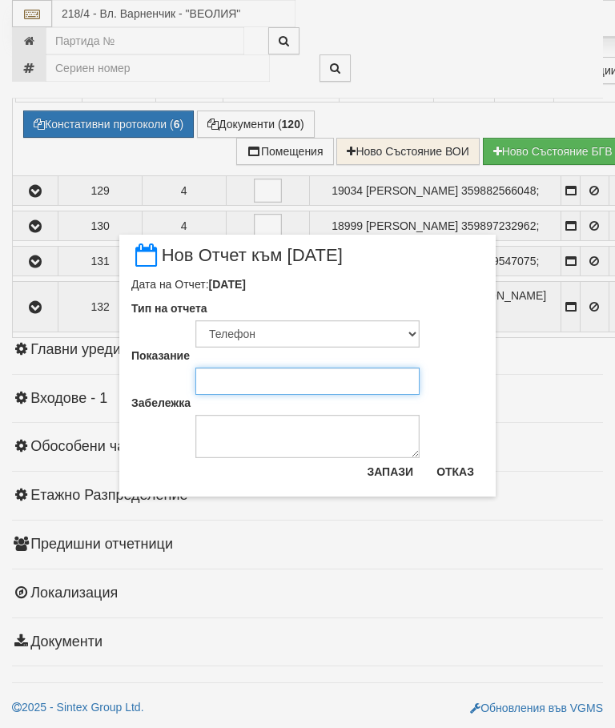
click at [248, 378] on input "Показание" at bounding box center [307, 381] width 224 height 27
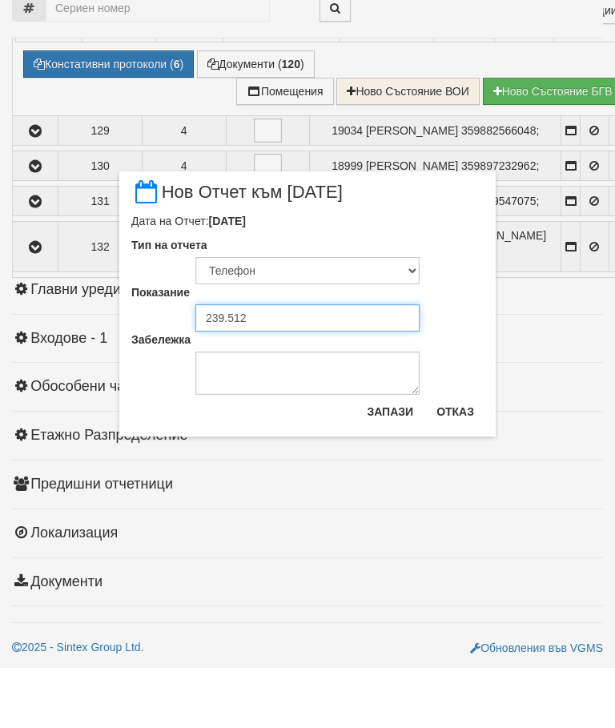
type input "239.512"
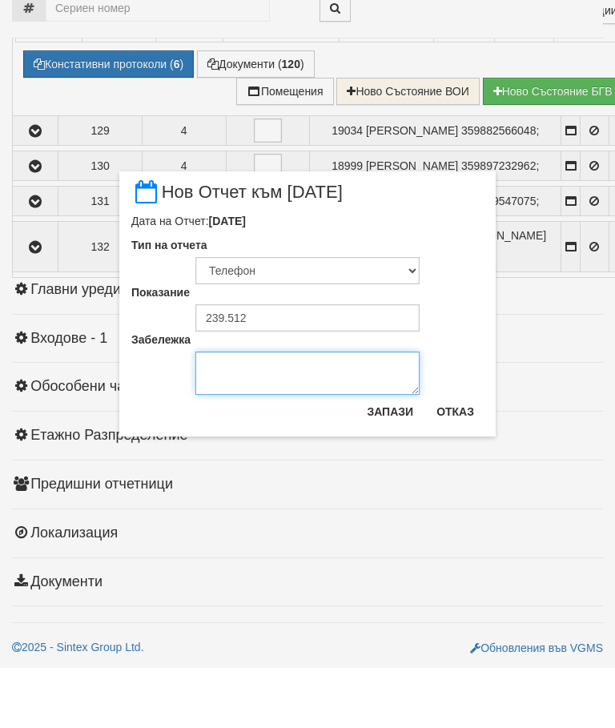
click at [234, 412] on textarea "Забележка" at bounding box center [307, 433] width 224 height 43
type textarea "[DATE]"
click at [390, 459] on button "Запази" at bounding box center [390, 472] width 66 height 26
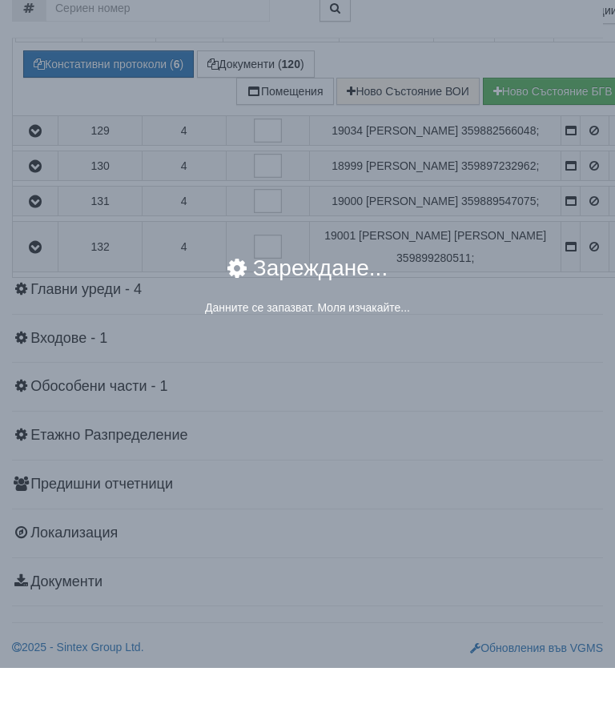
scroll to position [1902, 0]
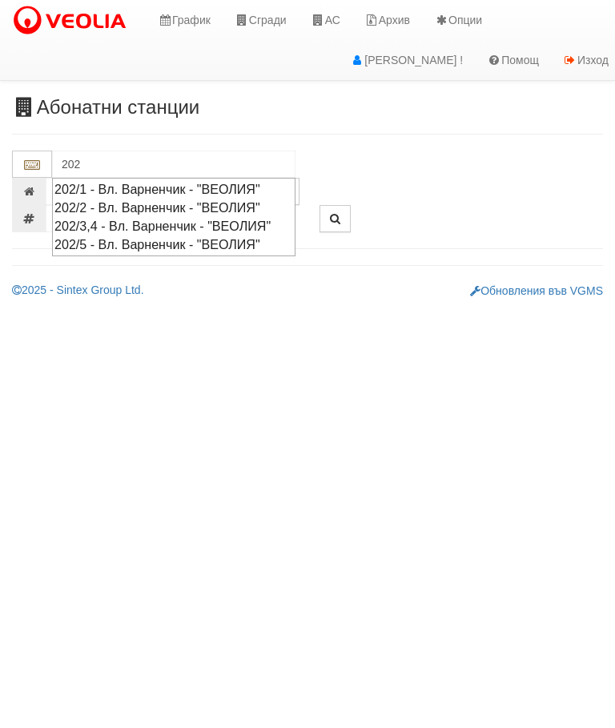
click at [171, 187] on div "202/1 - Вл. Варненчик - "ВЕОЛИЯ"" at bounding box center [173, 189] width 239 height 18
type input "202/1 - Вл. Варненчик - "ВЕОЛИЯ""
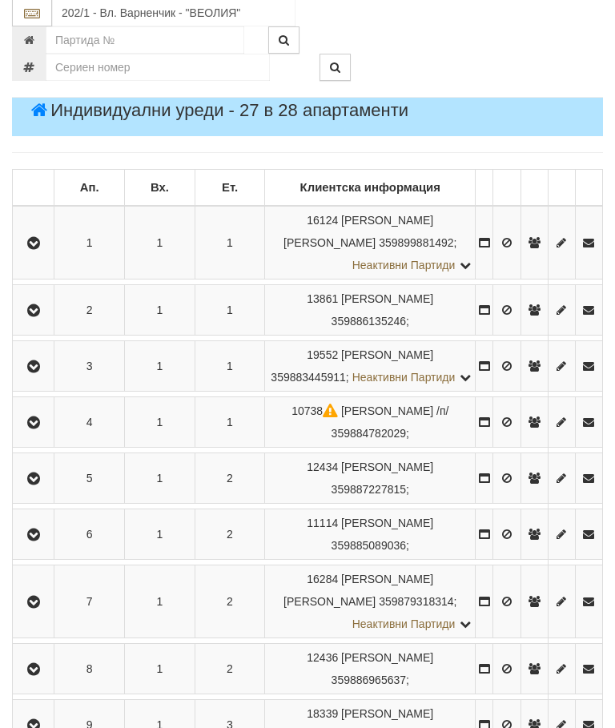
scroll to position [279, 0]
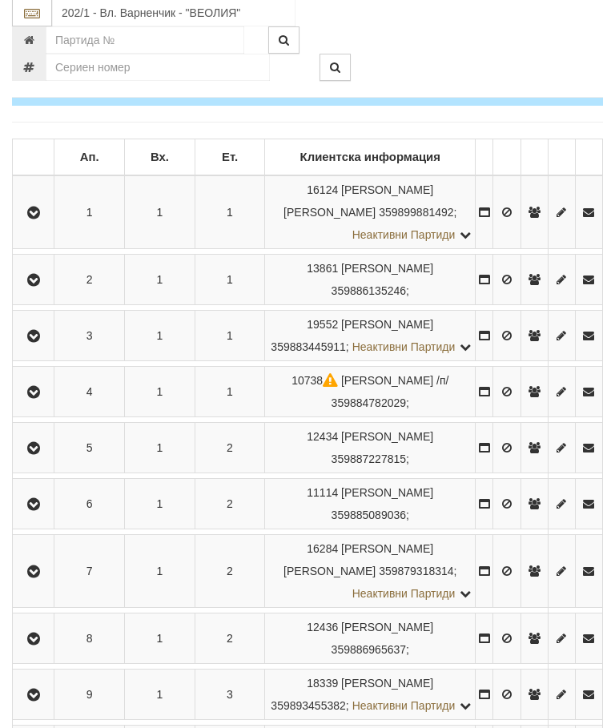
click at [41, 455] on icon "button" at bounding box center [33, 449] width 19 height 11
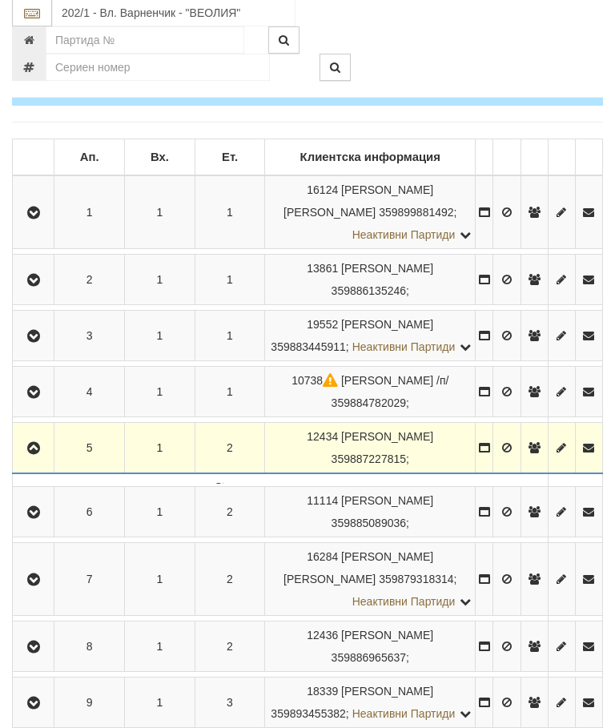
scroll to position [279, 0]
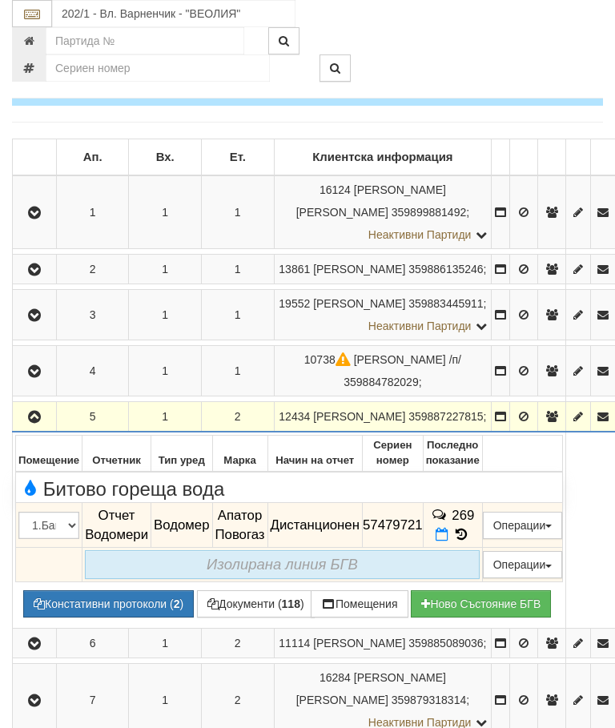
click at [448, 532] on icon at bounding box center [442, 535] width 13 height 14
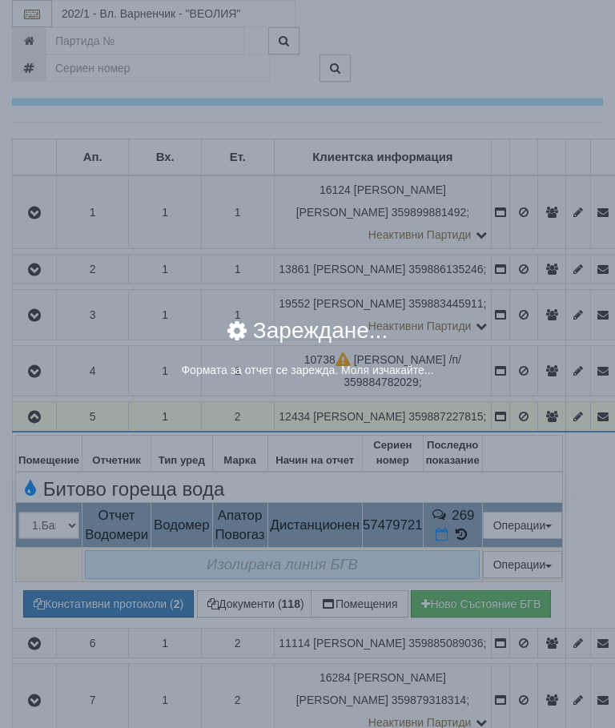
select select "8ac75930-9bfd-e511-80be-8d5a1dced85a"
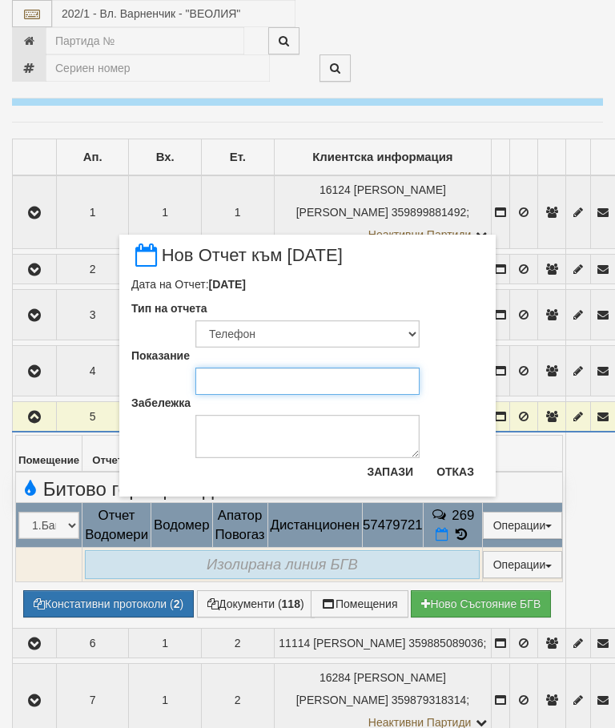
click at [235, 388] on input "Показание" at bounding box center [307, 381] width 224 height 27
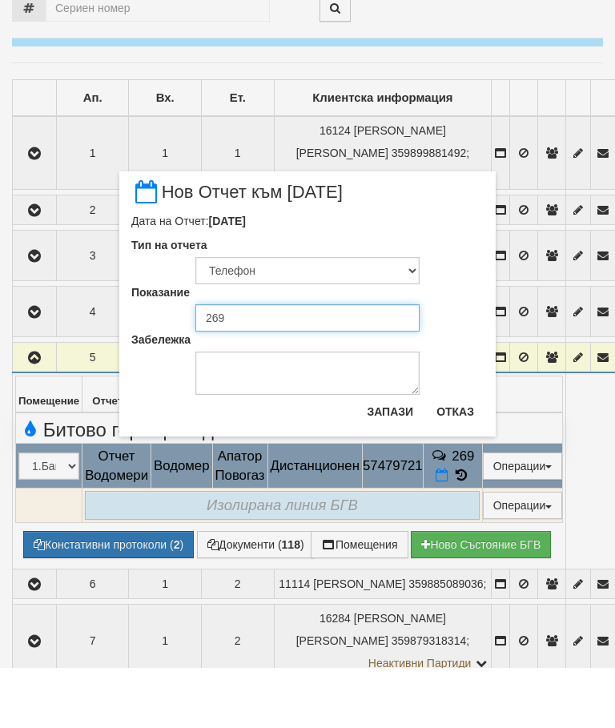
type input "269"
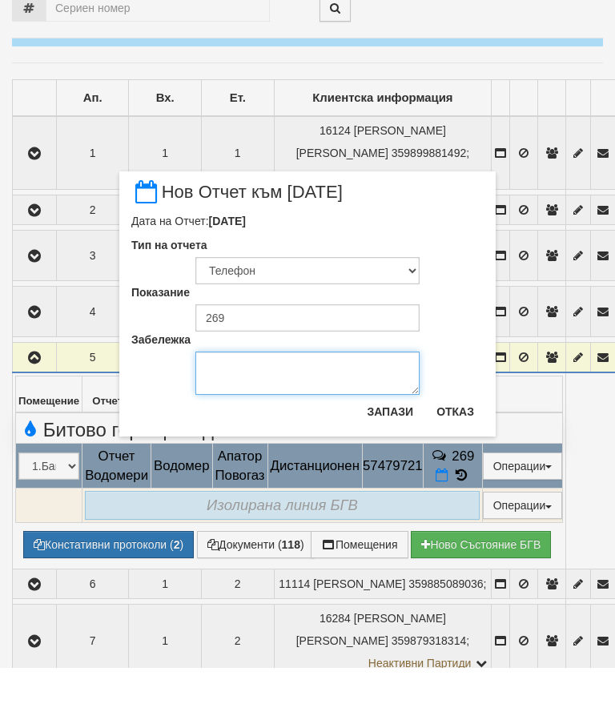
click at [263, 412] on textarea "Забележка" at bounding box center [307, 433] width 224 height 43
type textarea "[DATE]"
click at [386, 459] on button "Запази" at bounding box center [390, 472] width 66 height 26
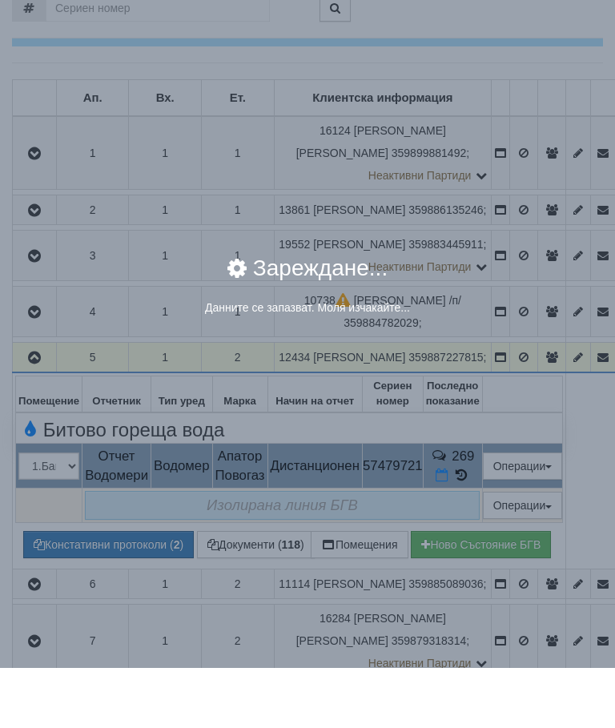
scroll to position [340, 0]
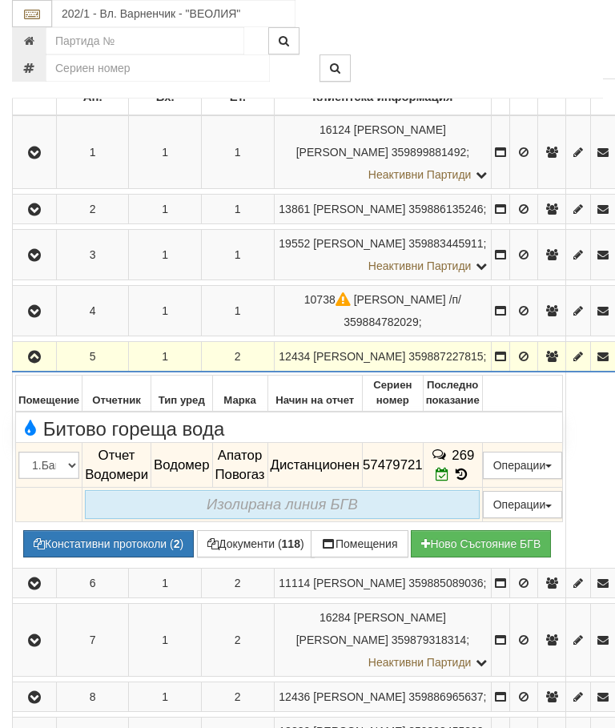
click at [470, 482] on span at bounding box center [461, 474] width 18 height 15
